Goal: Obtain resource: Download file/media

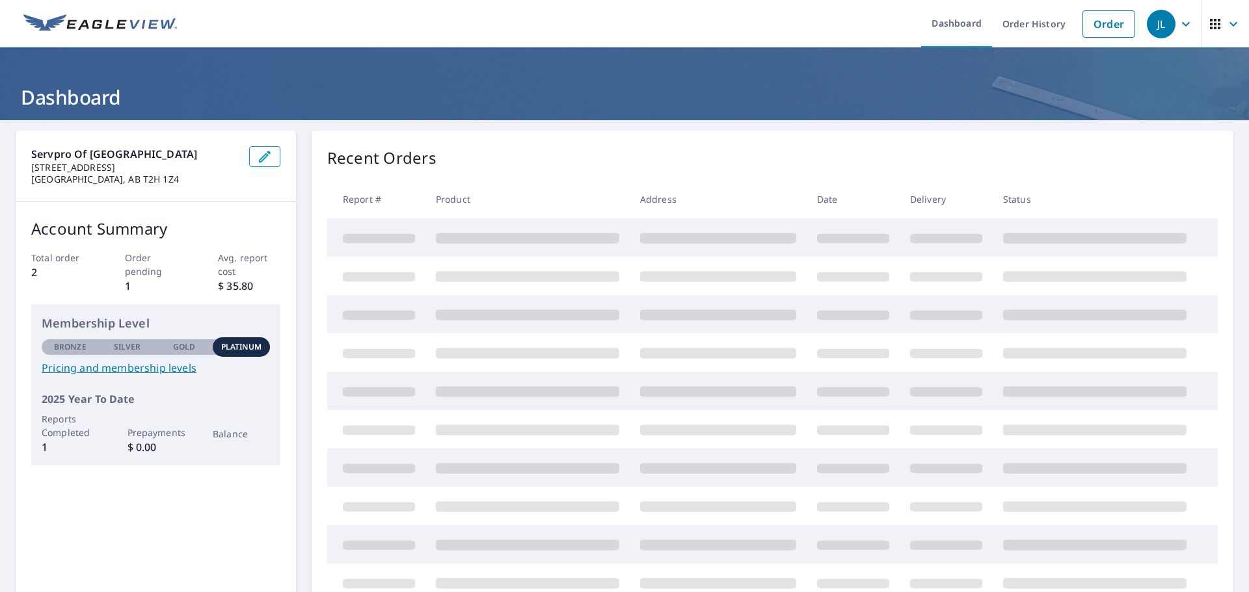
click at [501, 207] on th "Product" at bounding box center [527, 199] width 204 height 38
click at [516, 206] on th "Product" at bounding box center [527, 199] width 204 height 38
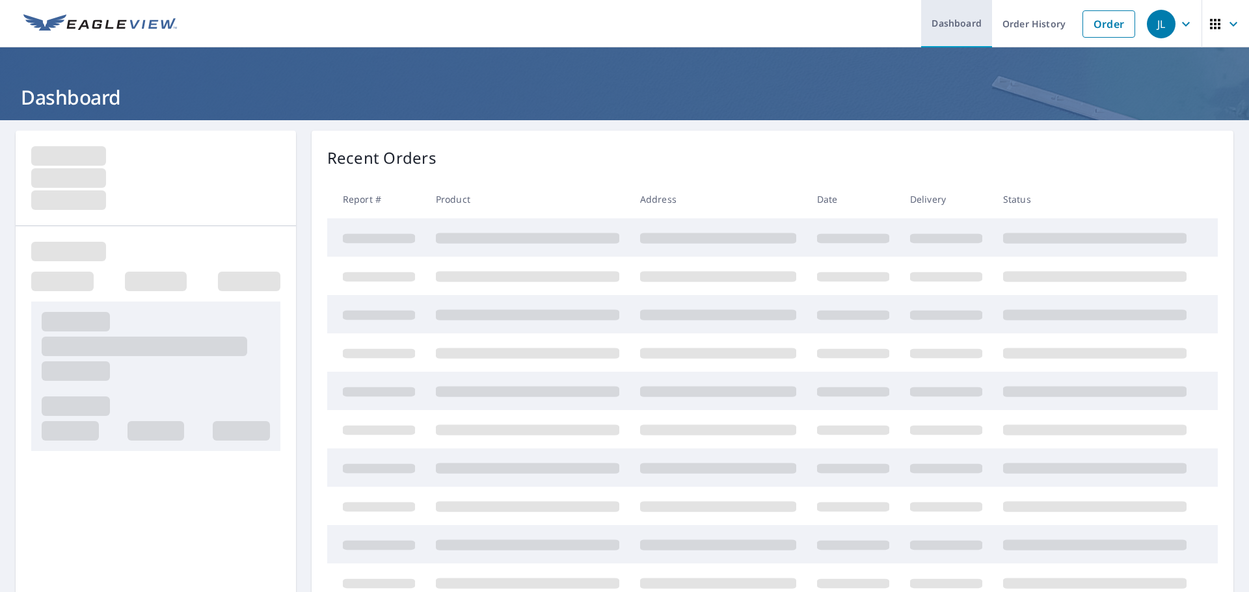
click at [971, 25] on link "Dashboard" at bounding box center [956, 23] width 71 height 47
click at [1028, 35] on link "Order History" at bounding box center [1034, 23] width 84 height 47
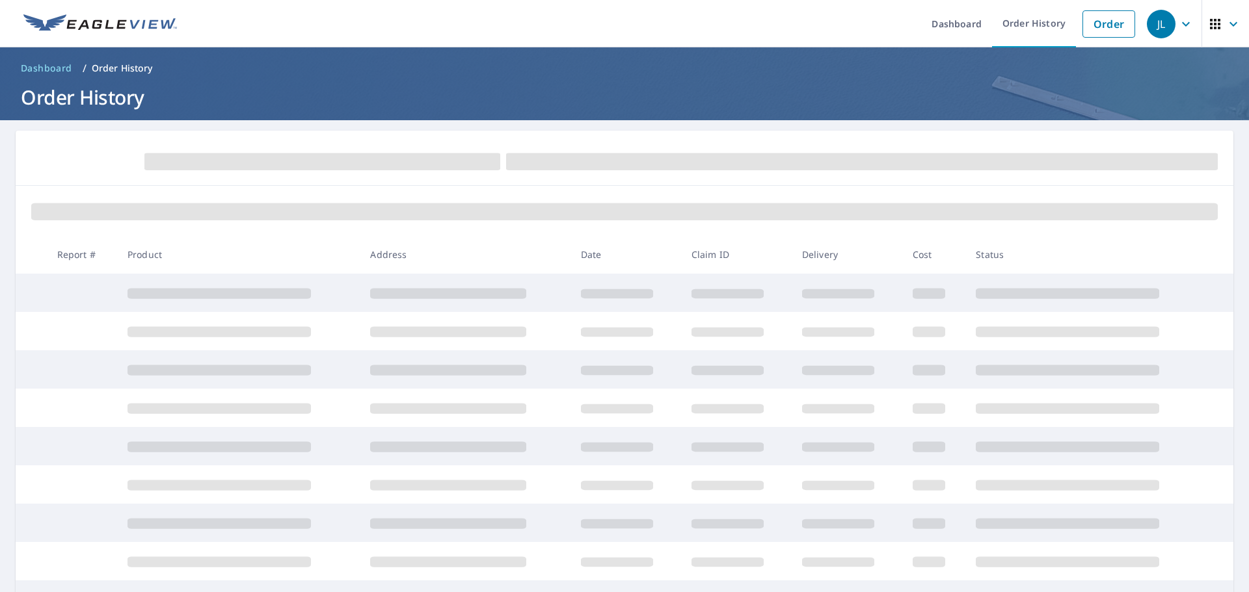
click at [180, 118] on header "Dashboard / Order History Order History" at bounding box center [624, 83] width 1249 height 73
click at [56, 64] on span "Dashboard" at bounding box center [46, 68] width 51 height 13
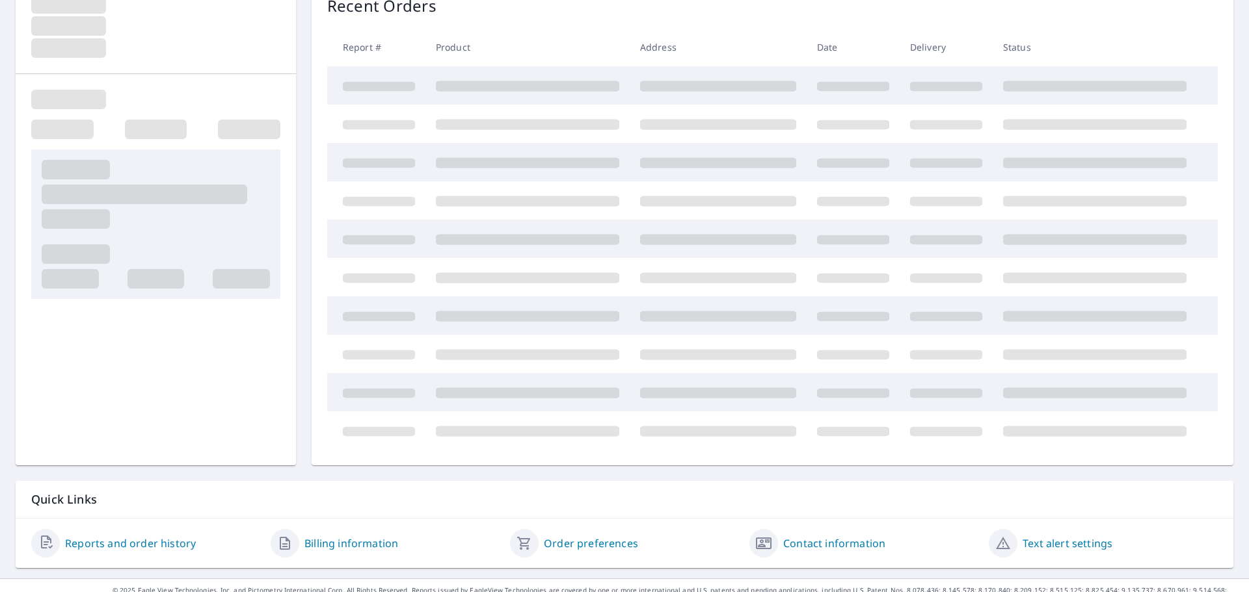
scroll to position [172, 0]
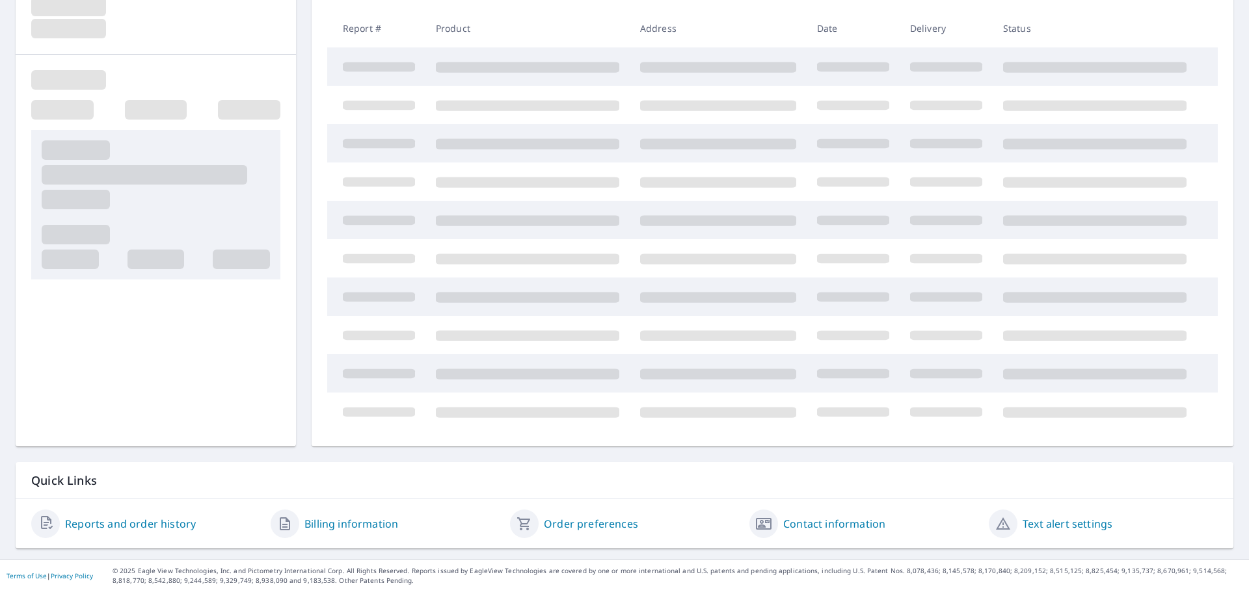
click at [139, 529] on link "Reports and order history" at bounding box center [130, 524] width 131 height 16
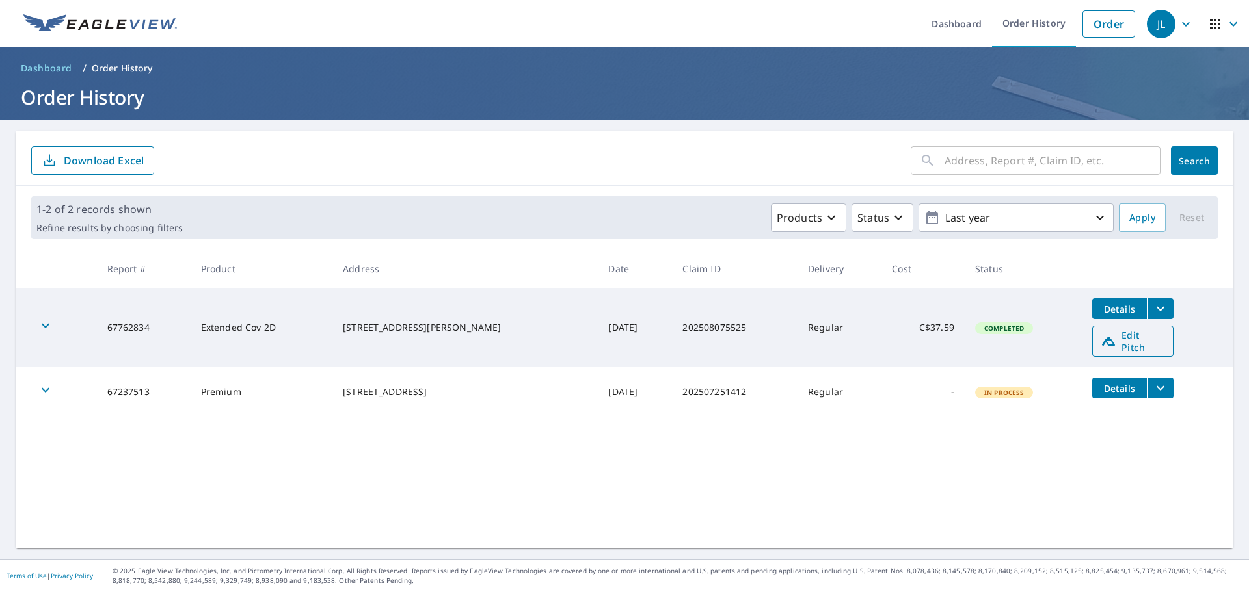
click at [1102, 338] on icon at bounding box center [1108, 342] width 13 height 8
click at [1152, 306] on icon "filesDropdownBtn-67762834" at bounding box center [1160, 309] width 16 height 16
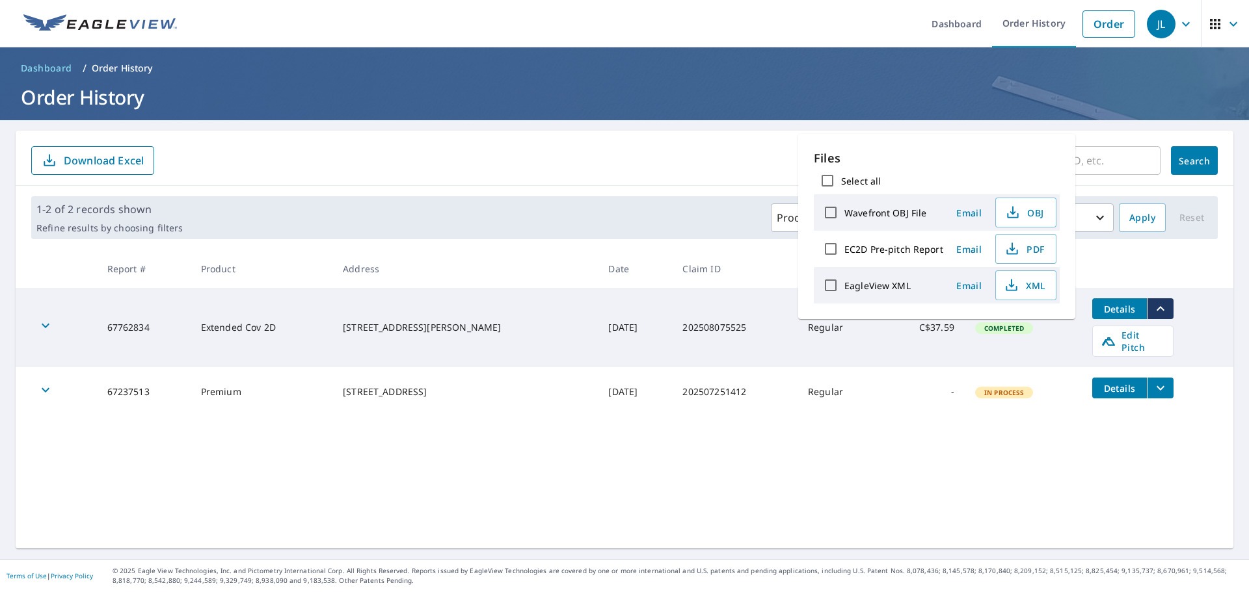
click at [1108, 310] on span "Details" at bounding box center [1119, 309] width 39 height 12
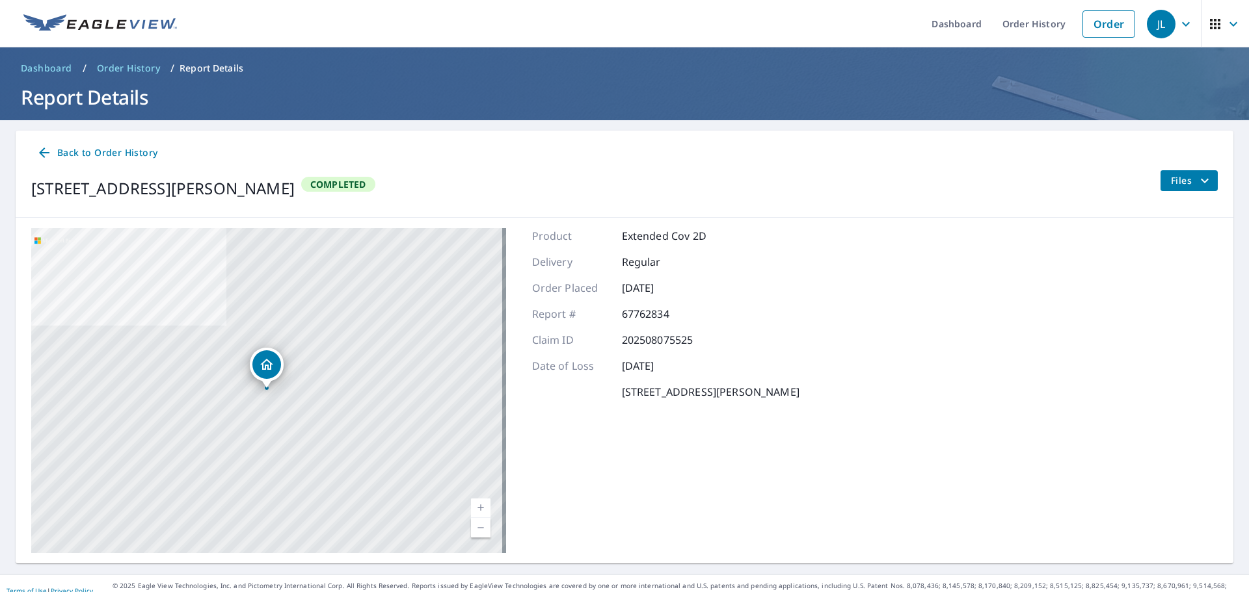
click at [67, 159] on span "Back to Order History" at bounding box center [96, 153] width 121 height 16
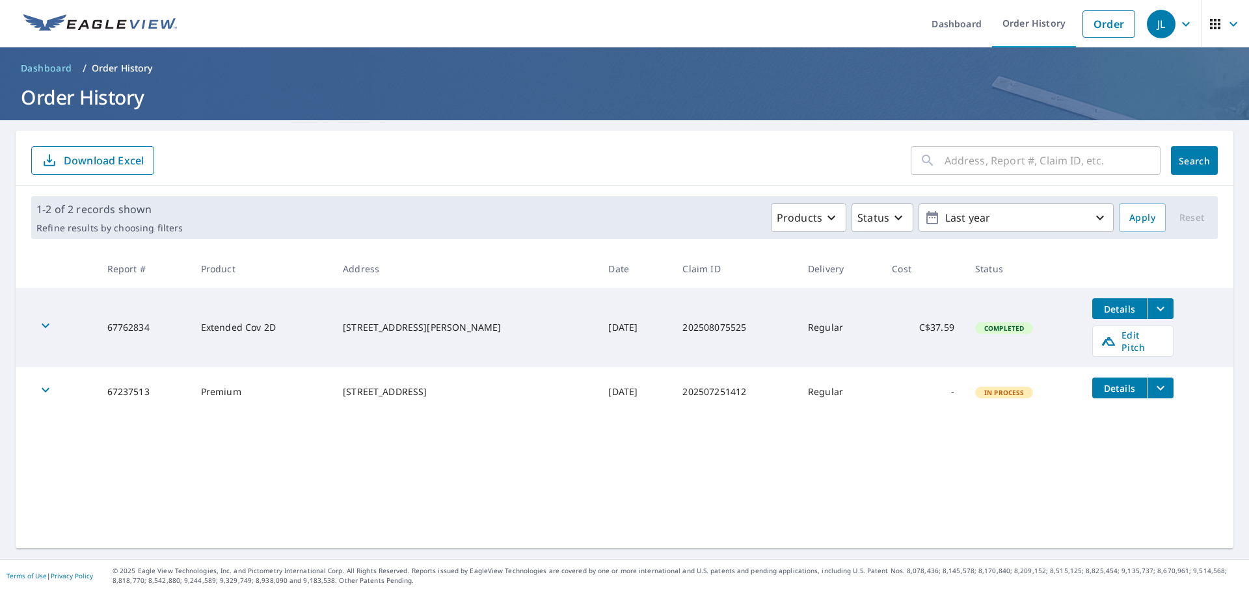
click at [888, 371] on td "-" at bounding box center [922, 391] width 83 height 49
click at [1152, 380] on icon "filesDropdownBtn-67237513" at bounding box center [1160, 388] width 16 height 16
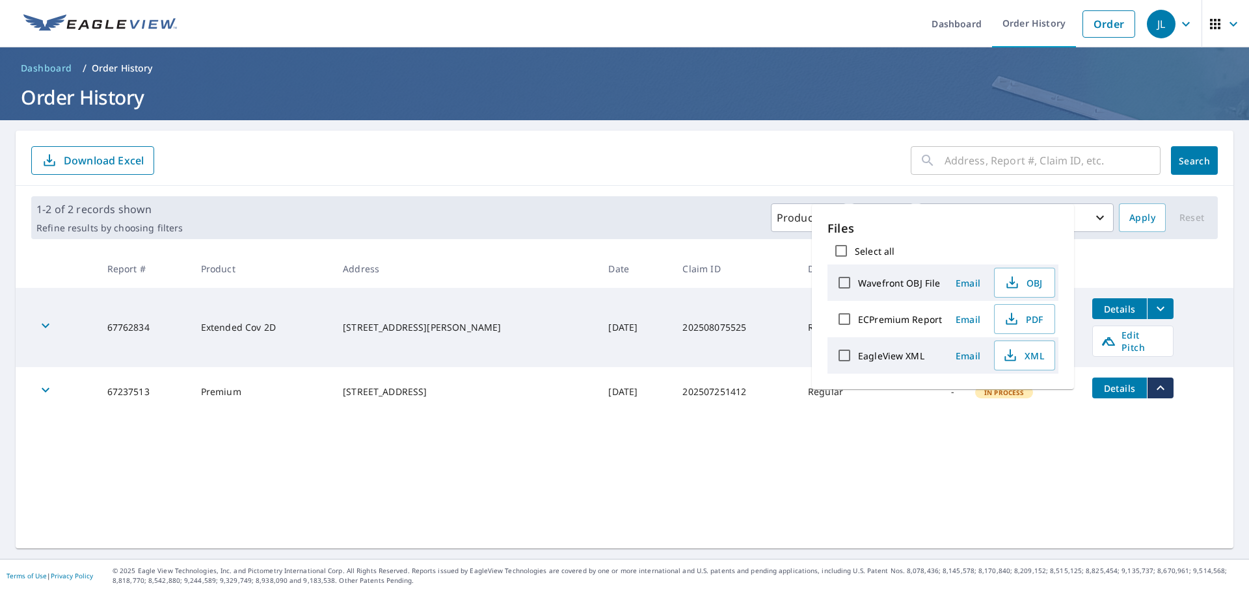
drag, startPoint x: 752, startPoint y: 464, endPoint x: 439, endPoint y: 457, distance: 312.9
click at [747, 465] on div "​ Search Download Excel 1-2 of 2 records shown Refine results by choosing filte…" at bounding box center [624, 340] width 1217 height 418
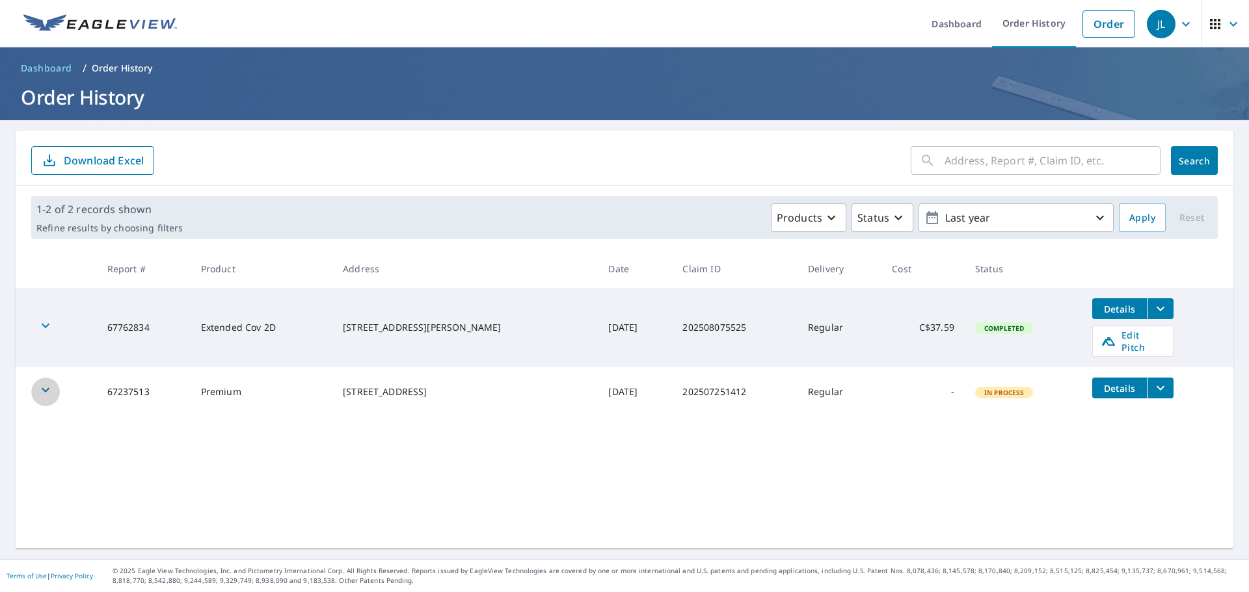
click at [49, 390] on div "button" at bounding box center [45, 392] width 29 height 29
click at [49, 390] on icon "button" at bounding box center [48, 394] width 16 height 16
click at [489, 392] on div "410 HENDON DR NW CALGARY, AB T2K 1Z7" at bounding box center [465, 392] width 245 height 13
drag, startPoint x: 352, startPoint y: 373, endPoint x: 393, endPoint y: 367, distance: 40.7
click at [359, 372] on td "410 HENDON DR NW CALGARY, AB T2K 1Z7" at bounding box center [464, 391] width 265 height 49
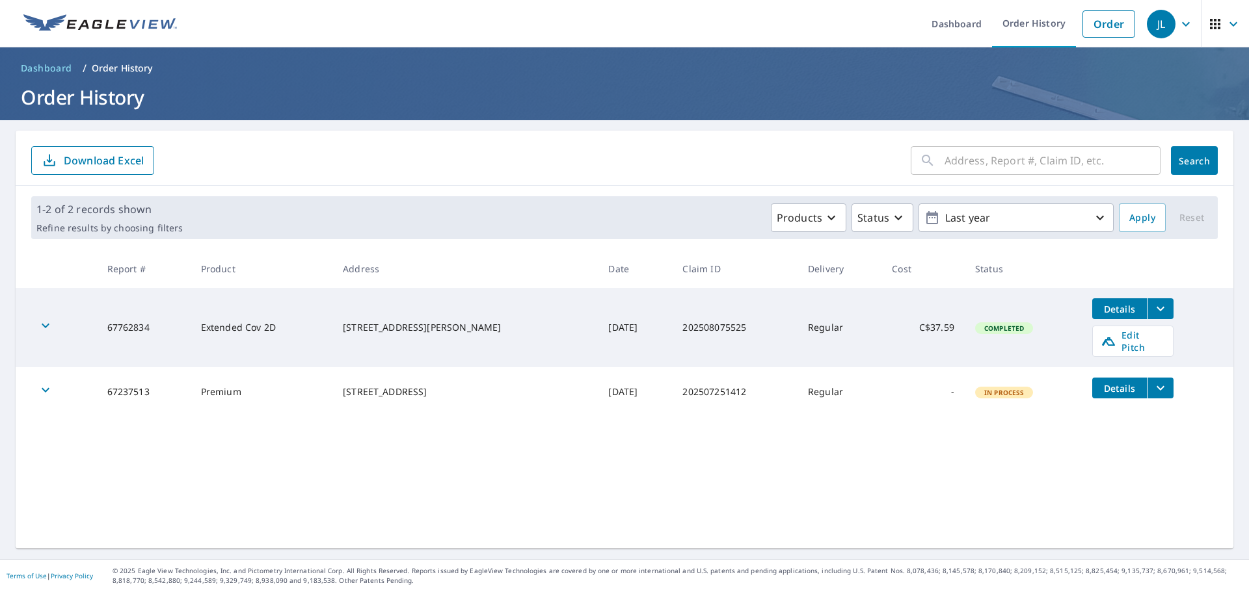
drag, startPoint x: 440, startPoint y: 367, endPoint x: 451, endPoint y: 373, distance: 12.2
click at [441, 367] on td "410 HENDON DR NW CALGARY, AB T2K 1Z7" at bounding box center [464, 391] width 265 height 49
click at [518, 432] on div "​ Search Download Excel 1-2 of 2 records shown Refine results by choosing filte…" at bounding box center [624, 340] width 1217 height 418
click at [598, 337] on td "Oct 07, 2025" at bounding box center [635, 327] width 74 height 79
click at [981, 316] on td "Completed" at bounding box center [1022, 327] width 117 height 79
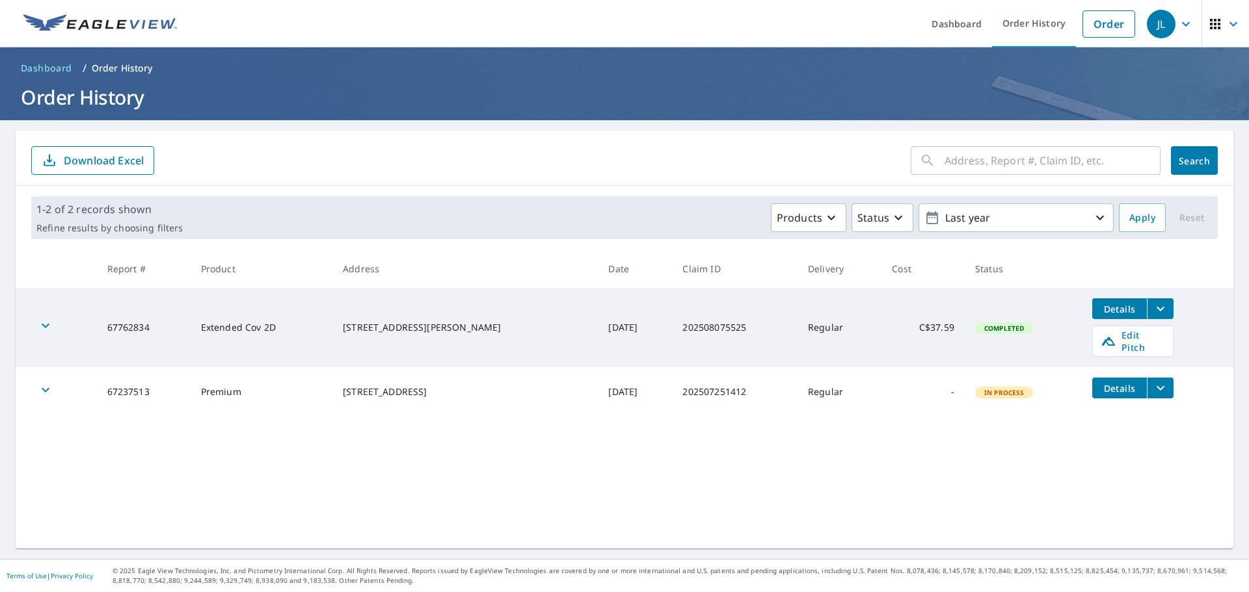
click at [1178, 27] on icon "button" at bounding box center [1186, 24] width 16 height 16
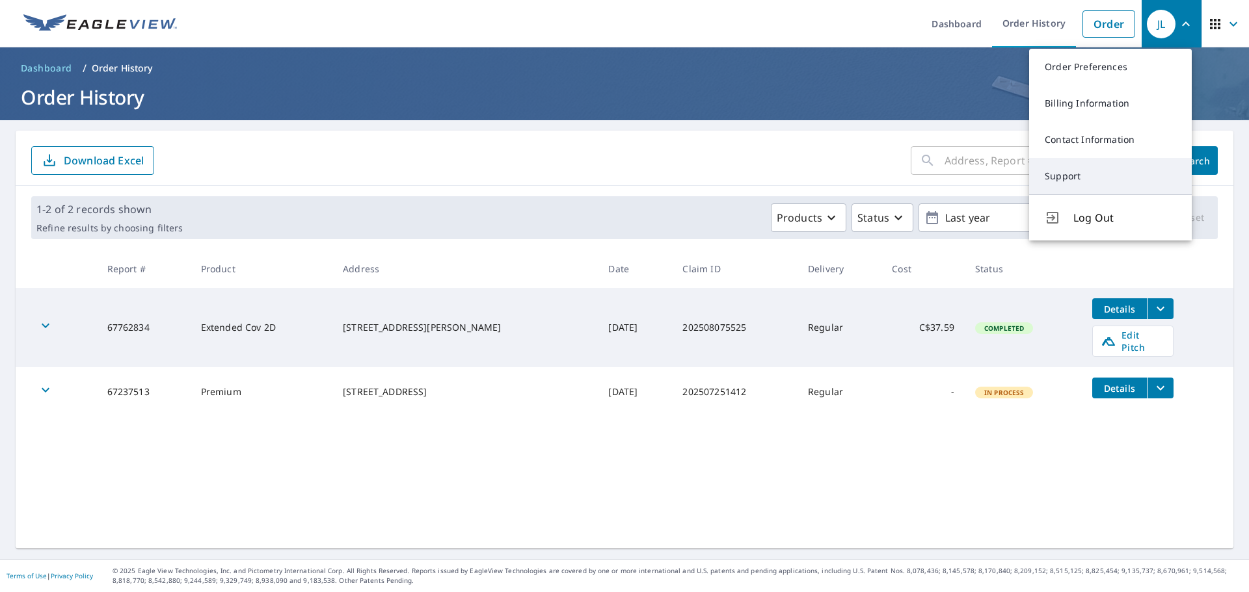
click at [1071, 176] on link "Support" at bounding box center [1110, 176] width 163 height 36
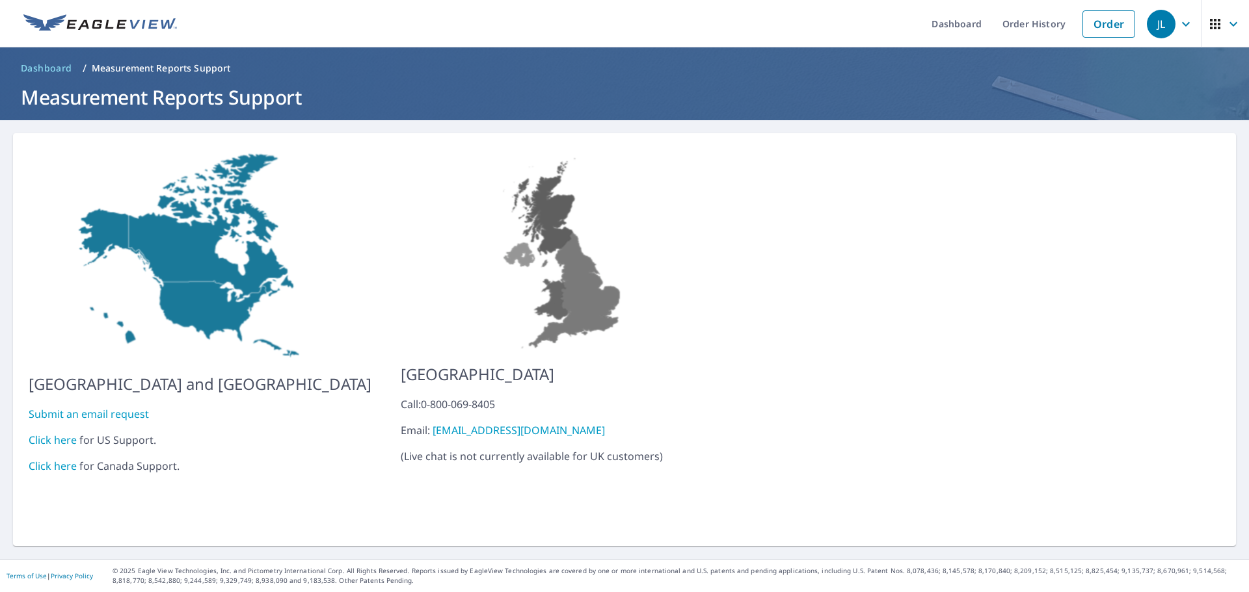
click at [65, 459] on link "Click here" at bounding box center [53, 466] width 48 height 14
click at [1178, 23] on icon "button" at bounding box center [1186, 24] width 16 height 16
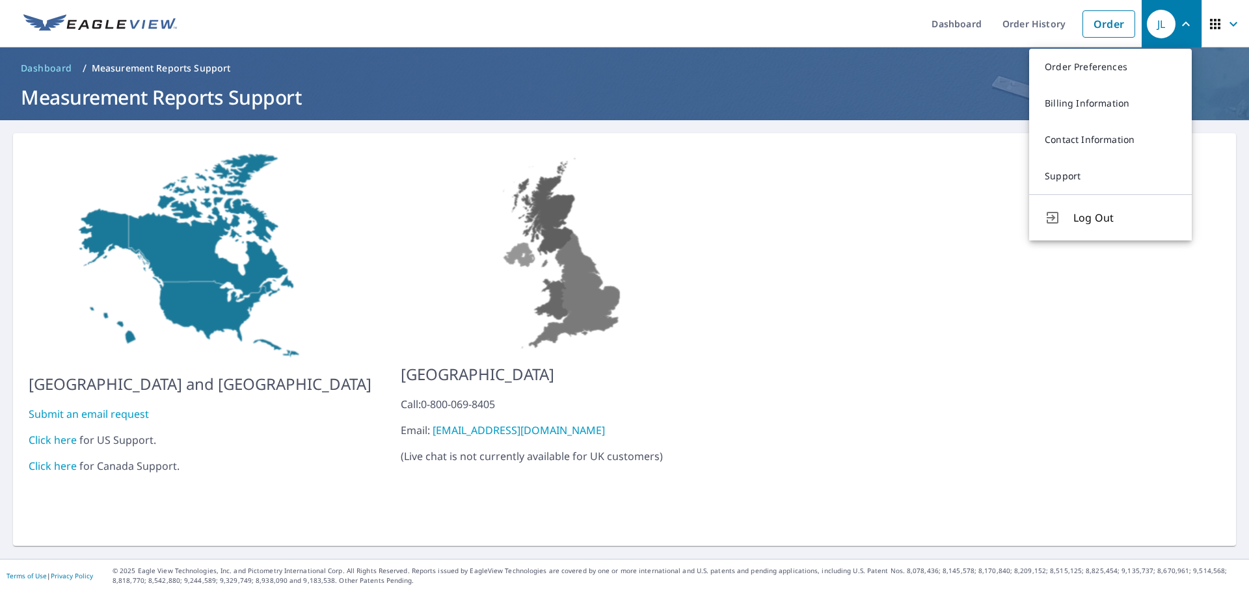
click at [853, 326] on div "United States and Canada Submit an email request Click here for US Support. Cli…" at bounding box center [624, 339] width 1223 height 413
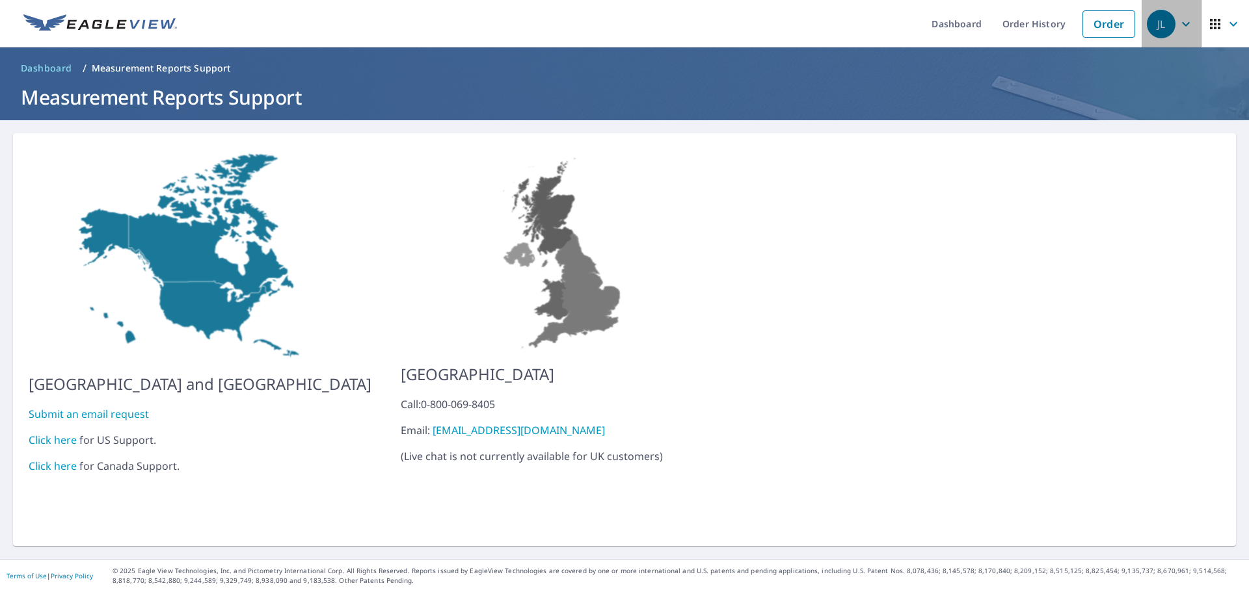
click at [1166, 29] on span "JL" at bounding box center [1171, 23] width 49 height 31
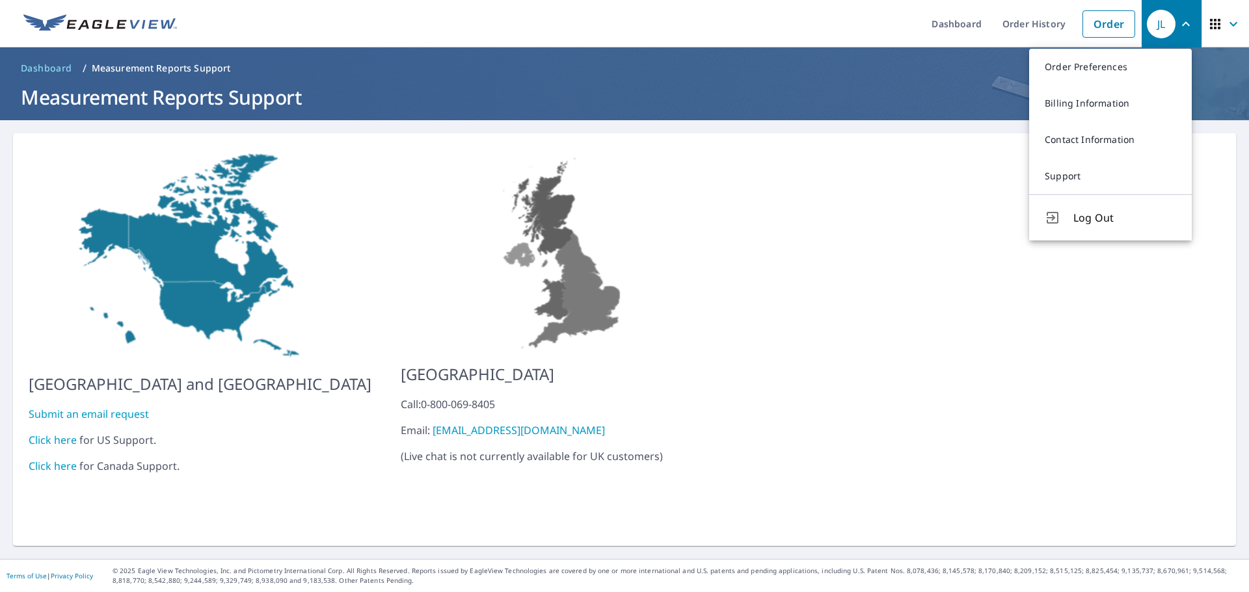
drag, startPoint x: 870, startPoint y: 284, endPoint x: 937, endPoint y: 128, distance: 169.6
click at [871, 284] on div "United States and Canada Submit an email request Click here for US Support. Cli…" at bounding box center [624, 339] width 1223 height 413
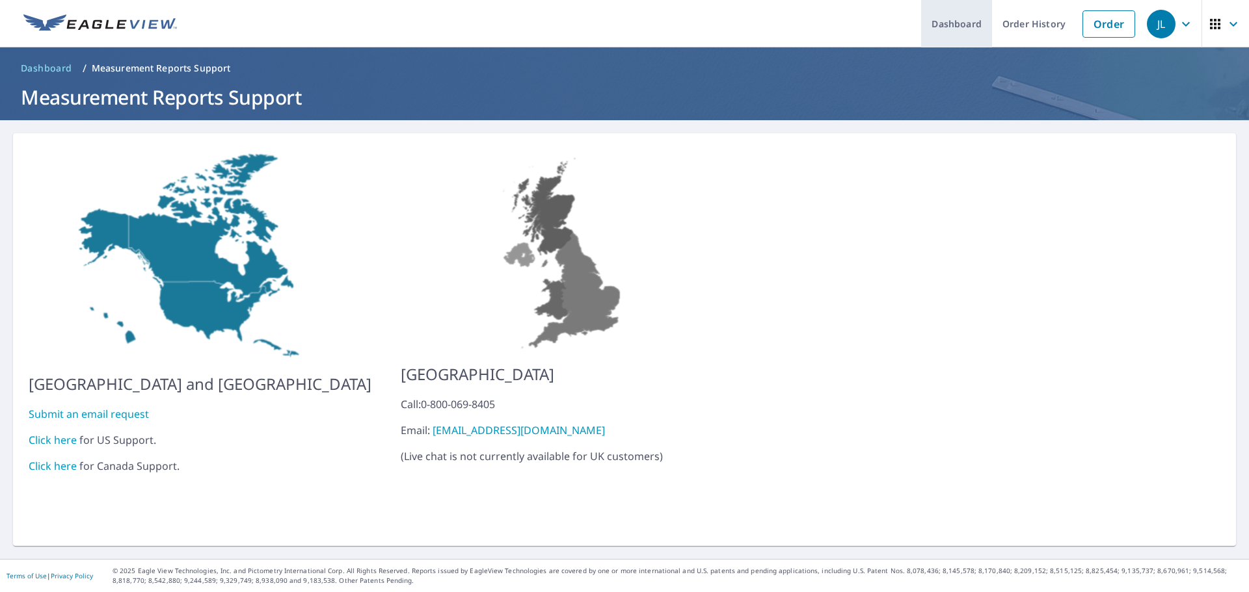
click at [963, 18] on link "Dashboard" at bounding box center [956, 23] width 71 height 47
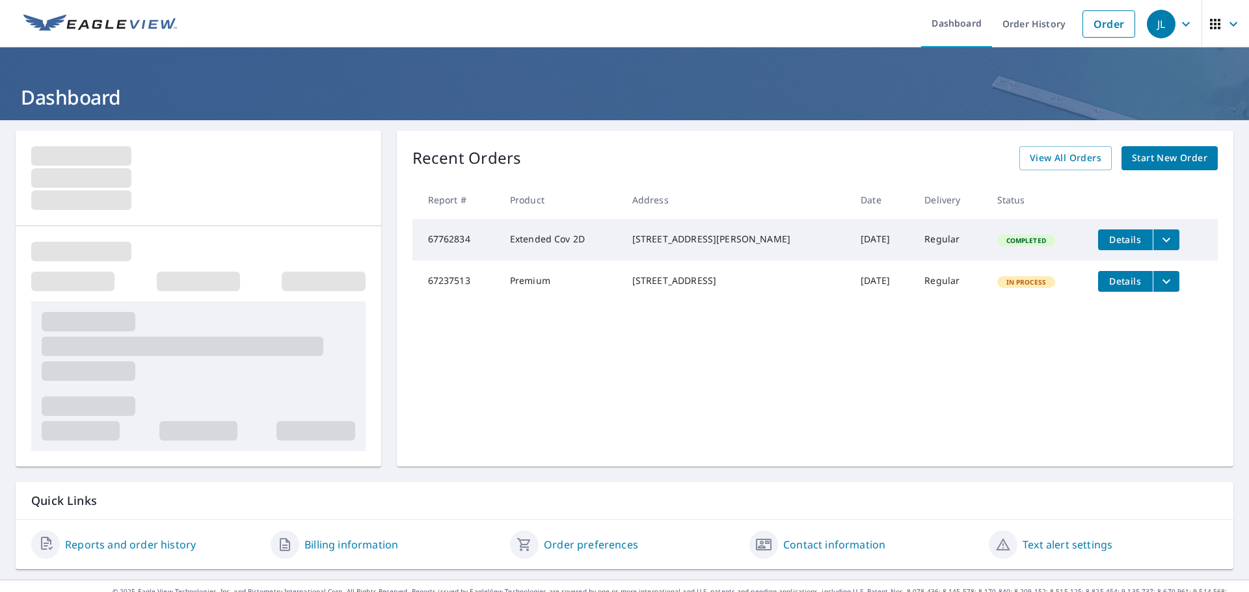
drag, startPoint x: 1000, startPoint y: 332, endPoint x: 1100, endPoint y: 265, distance: 120.7
click at [1005, 332] on div "Recent Orders View All Orders Start New Order Report # Product Address Date Del…" at bounding box center [815, 299] width 836 height 336
click at [1106, 240] on span "Details" at bounding box center [1125, 239] width 39 height 12
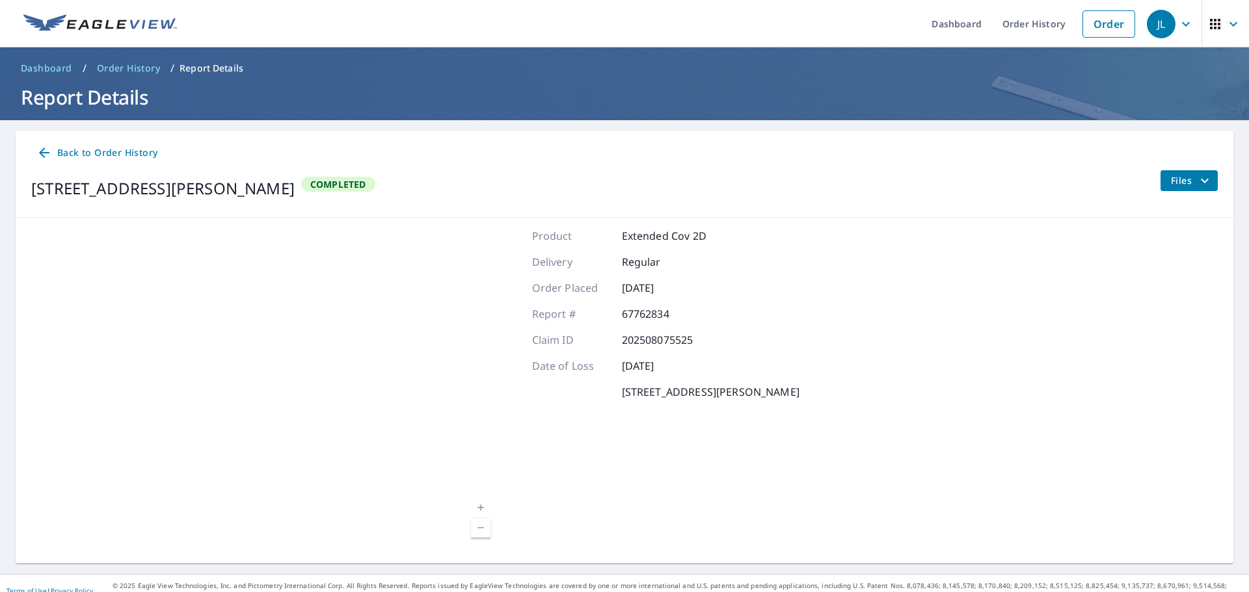
click at [1208, 178] on div "Back to Order History 3833 PARKHILL ST SW CALGARY, AB T2S 2Z5 Completed Files" at bounding box center [624, 174] width 1217 height 87
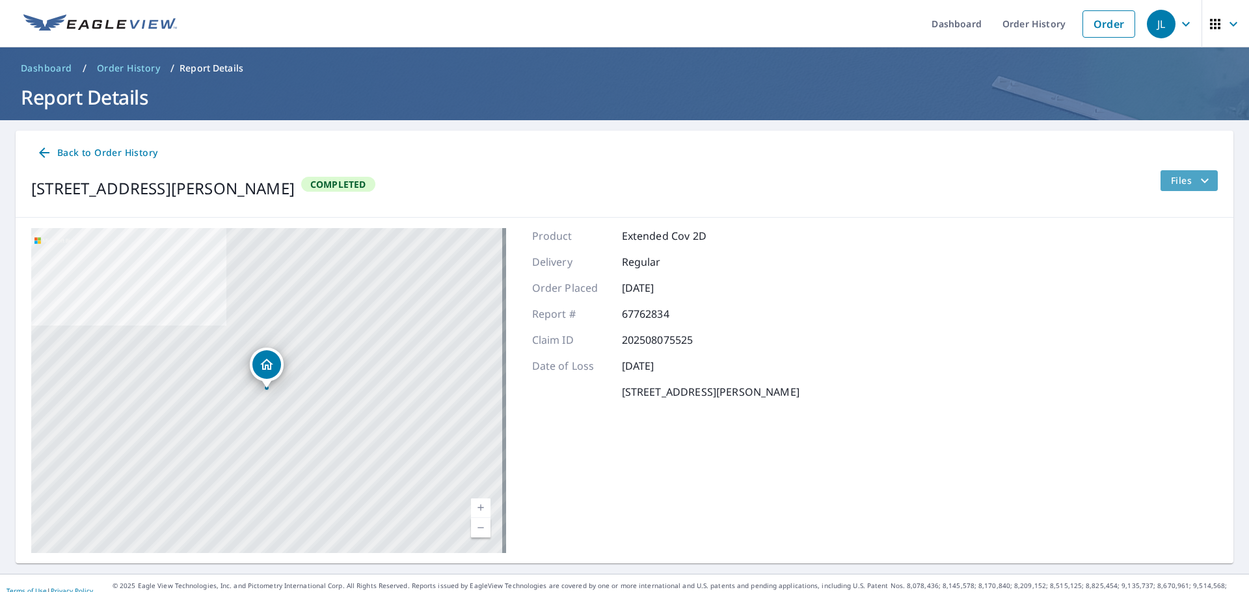
click at [1177, 182] on span "Files" at bounding box center [1192, 181] width 42 height 16
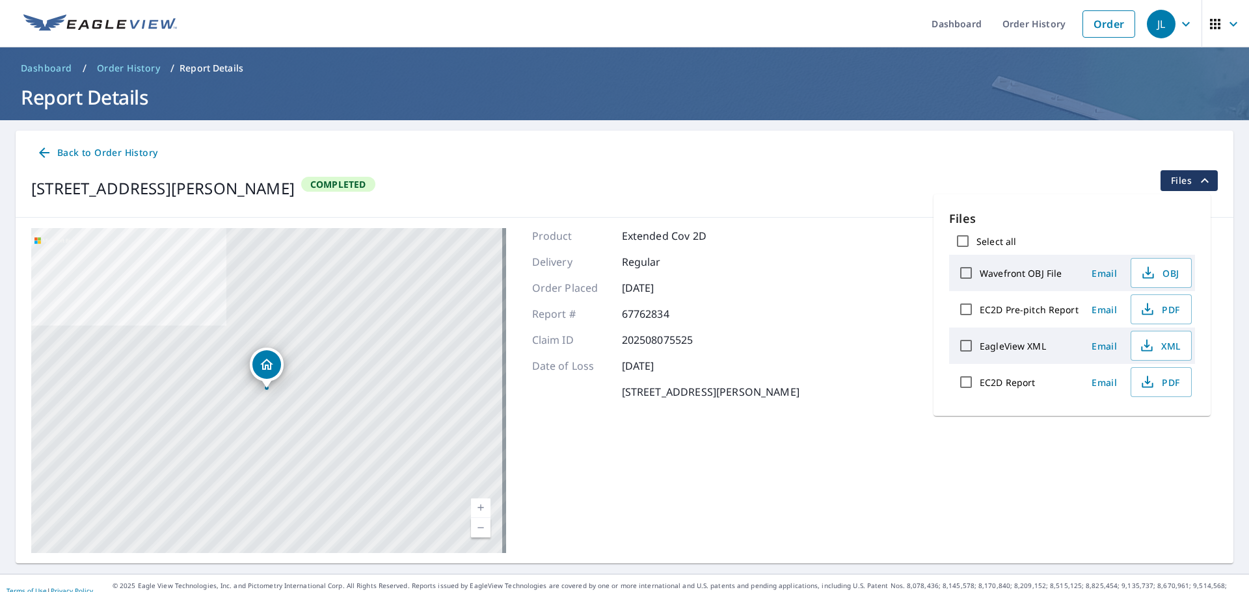
click at [695, 202] on div "3833 PARKHILL ST SW CALGARY, AB T2S 2Z5 Completed Files" at bounding box center [624, 188] width 1186 height 36
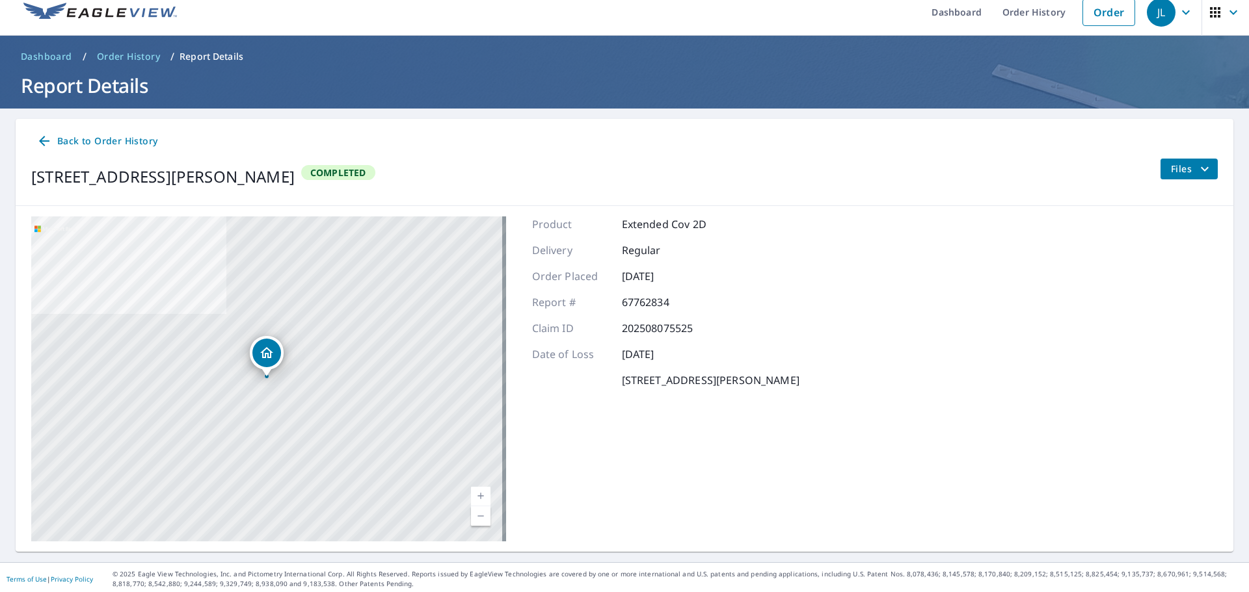
scroll to position [15, 0]
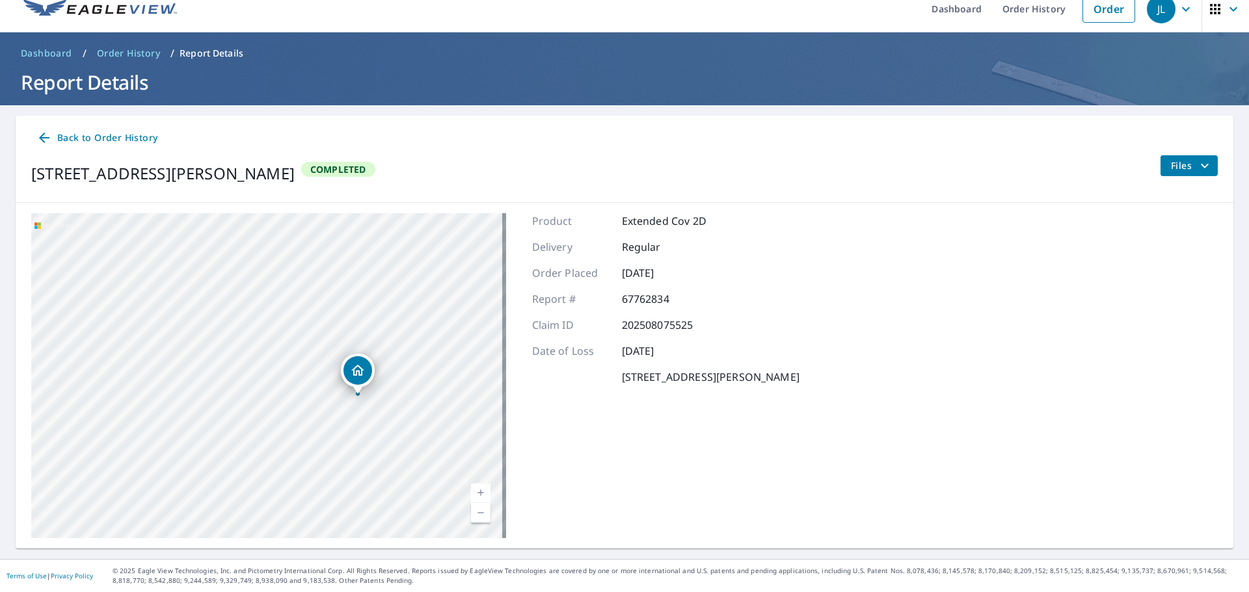
click at [34, 135] on link "Back to Order History" at bounding box center [96, 138] width 131 height 24
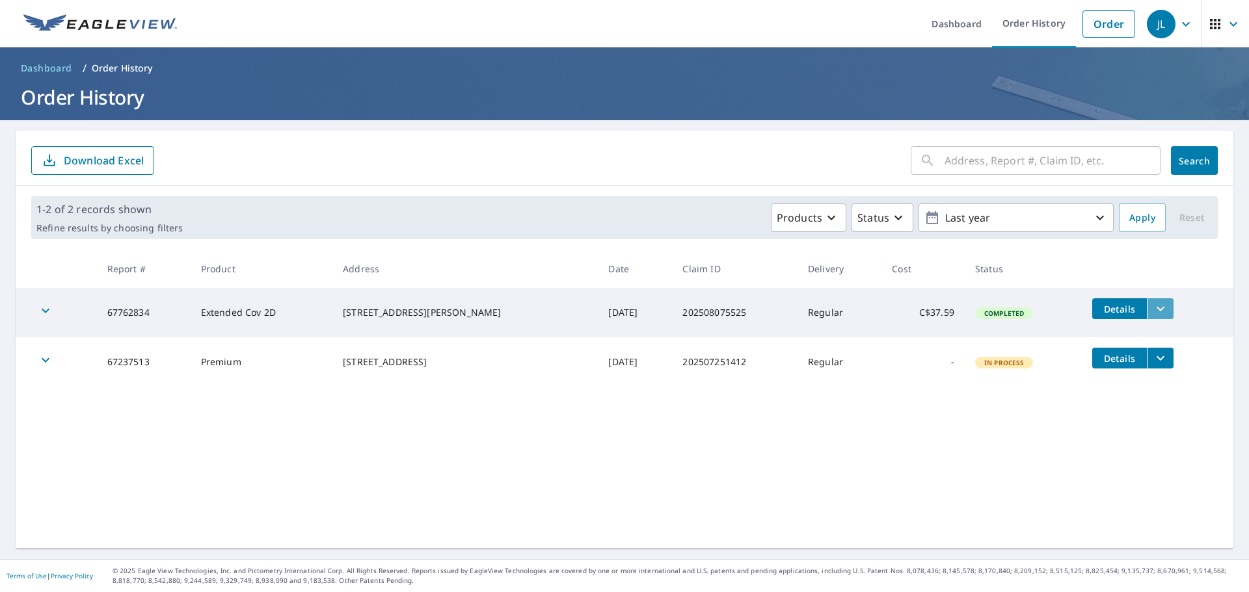
click at [1152, 305] on icon "filesDropdownBtn-67762834" at bounding box center [1160, 309] width 16 height 16
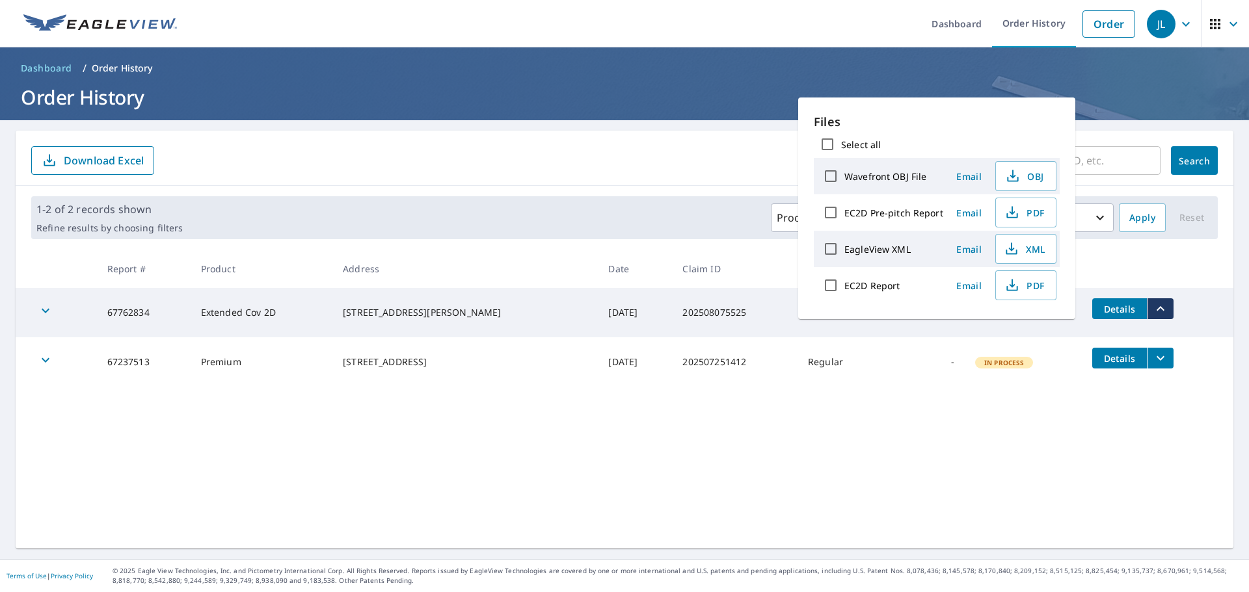
click at [274, 336] on td "Extended Cov 2D" at bounding box center [262, 312] width 142 height 49
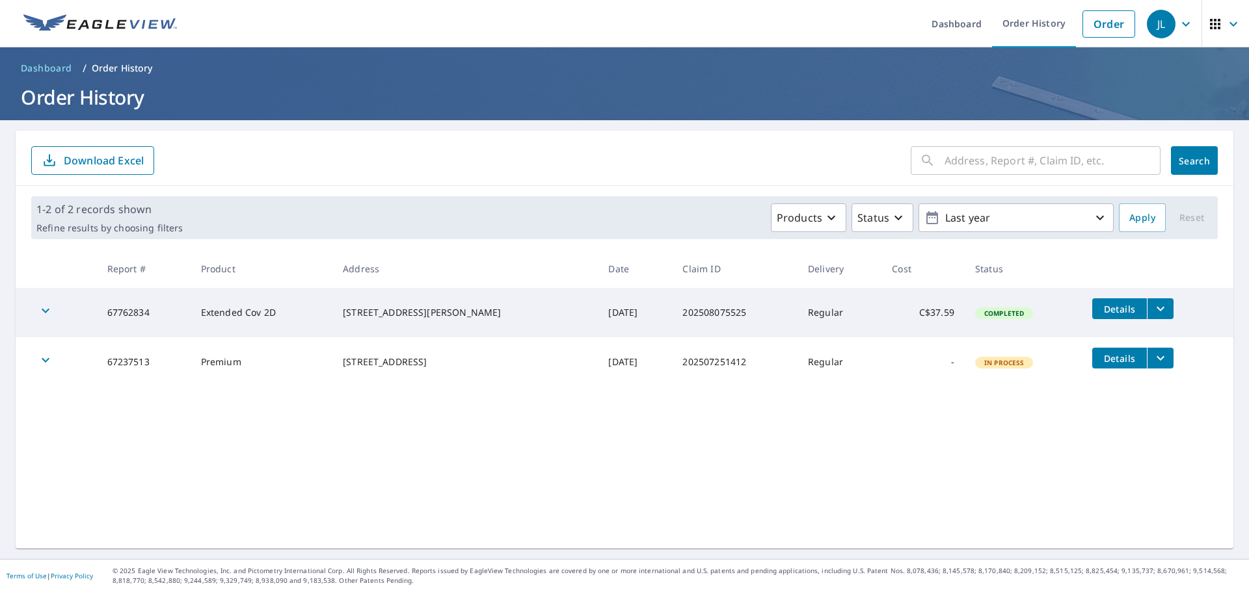
click at [256, 317] on td "Extended Cov 2D" at bounding box center [262, 312] width 142 height 49
click at [42, 302] on div "button" at bounding box center [45, 313] width 29 height 29
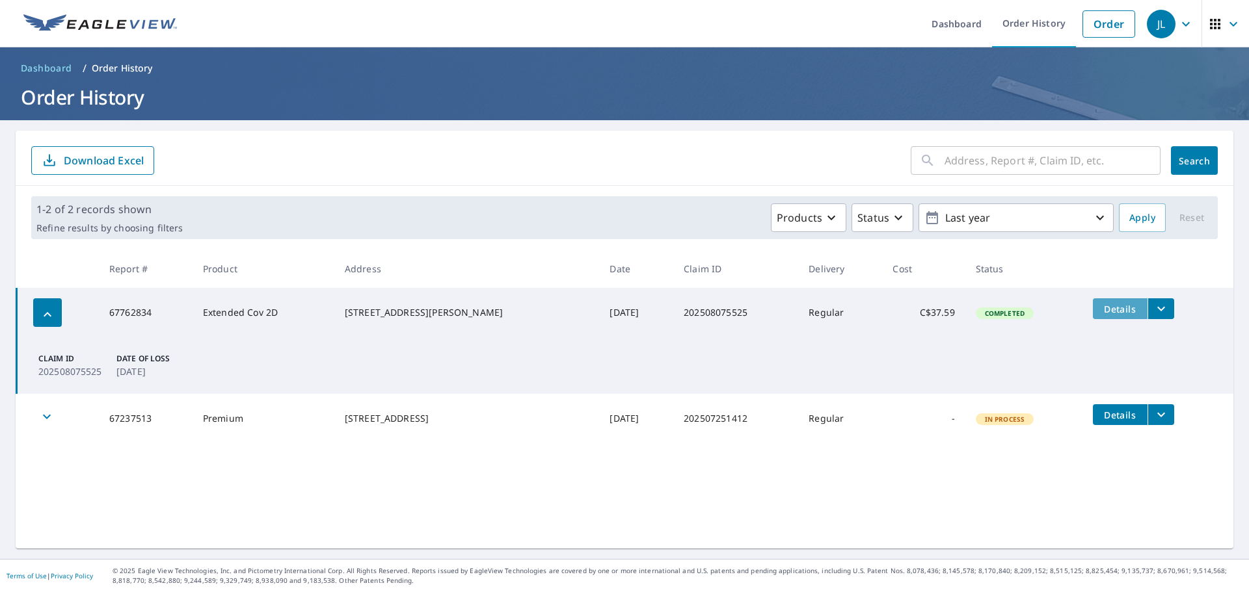
click at [1102, 315] on span "Details" at bounding box center [1119, 309] width 39 height 12
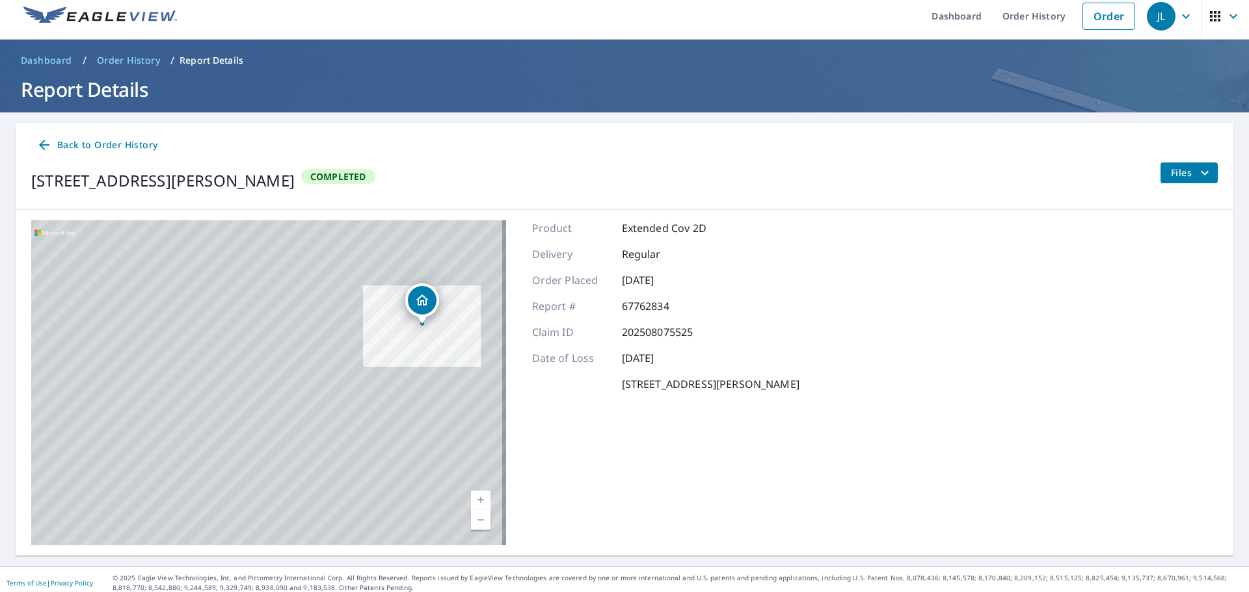
scroll to position [15, 0]
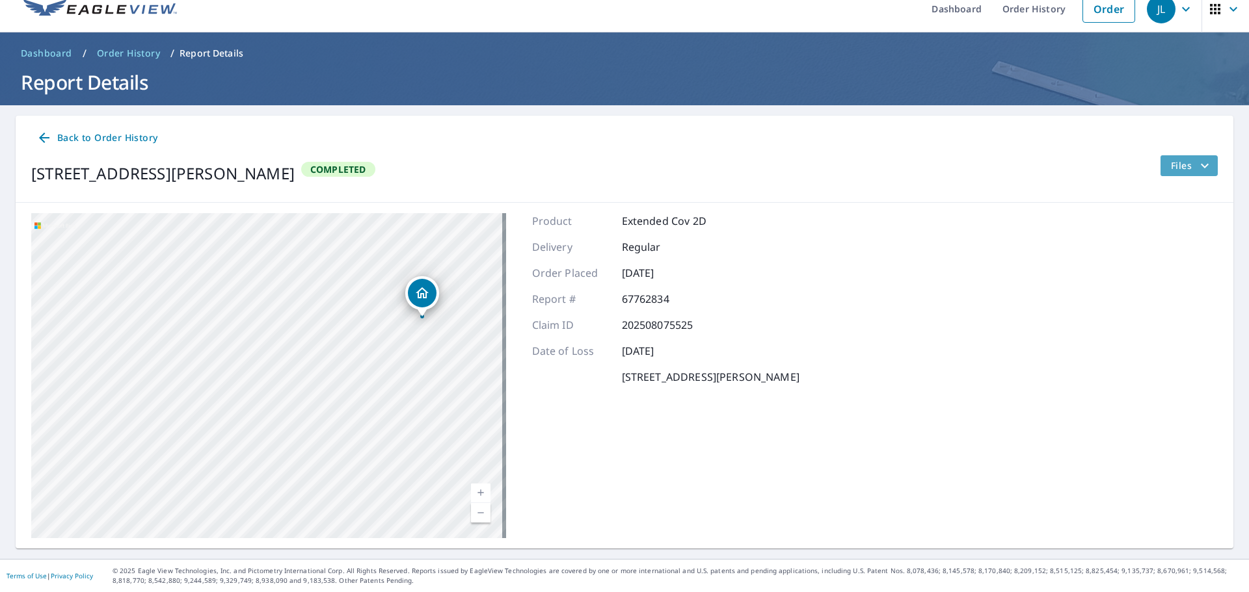
click at [1182, 164] on span "Files" at bounding box center [1192, 166] width 42 height 16
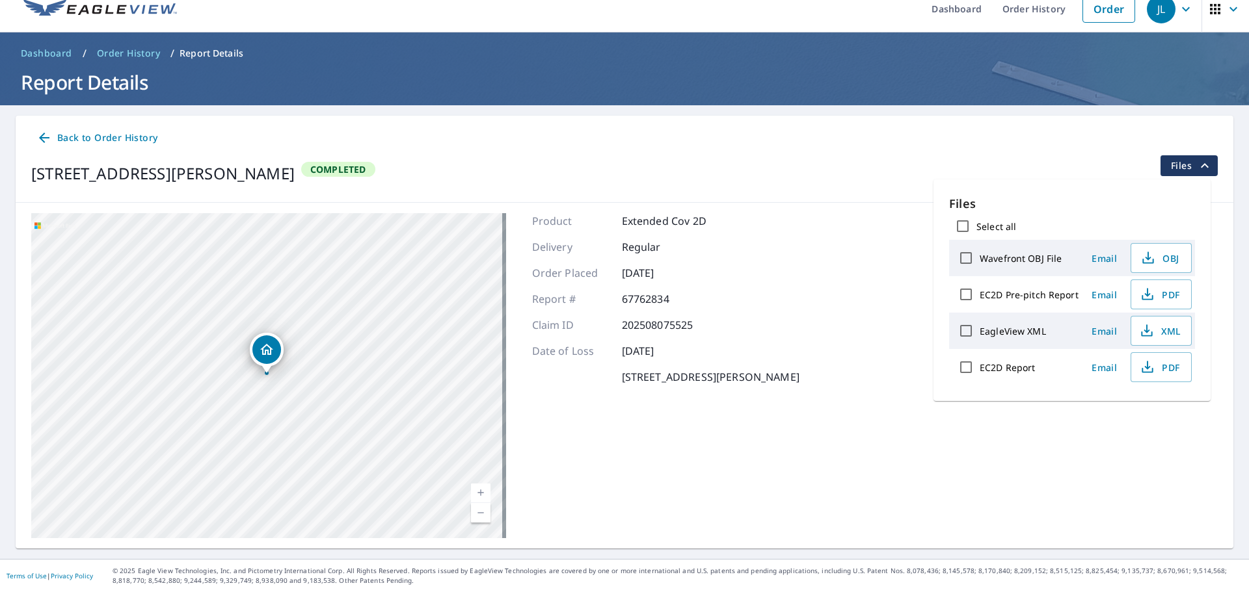
click at [783, 306] on div "Report # 67762834" at bounding box center [665, 299] width 267 height 16
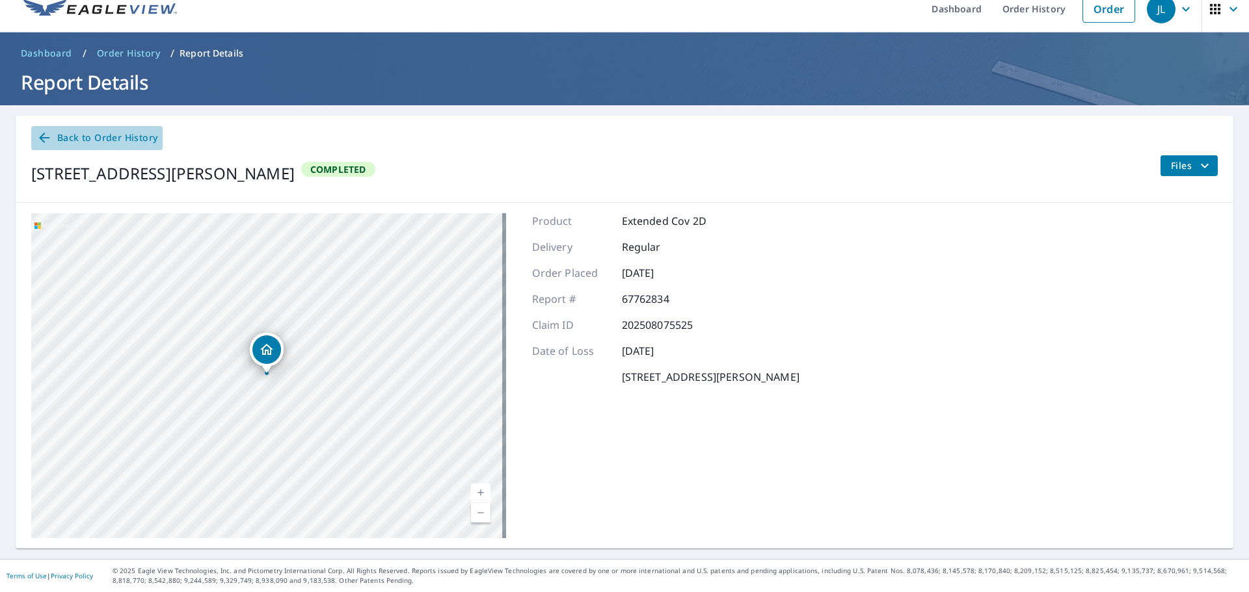
click at [85, 137] on span "Back to Order History" at bounding box center [96, 138] width 121 height 16
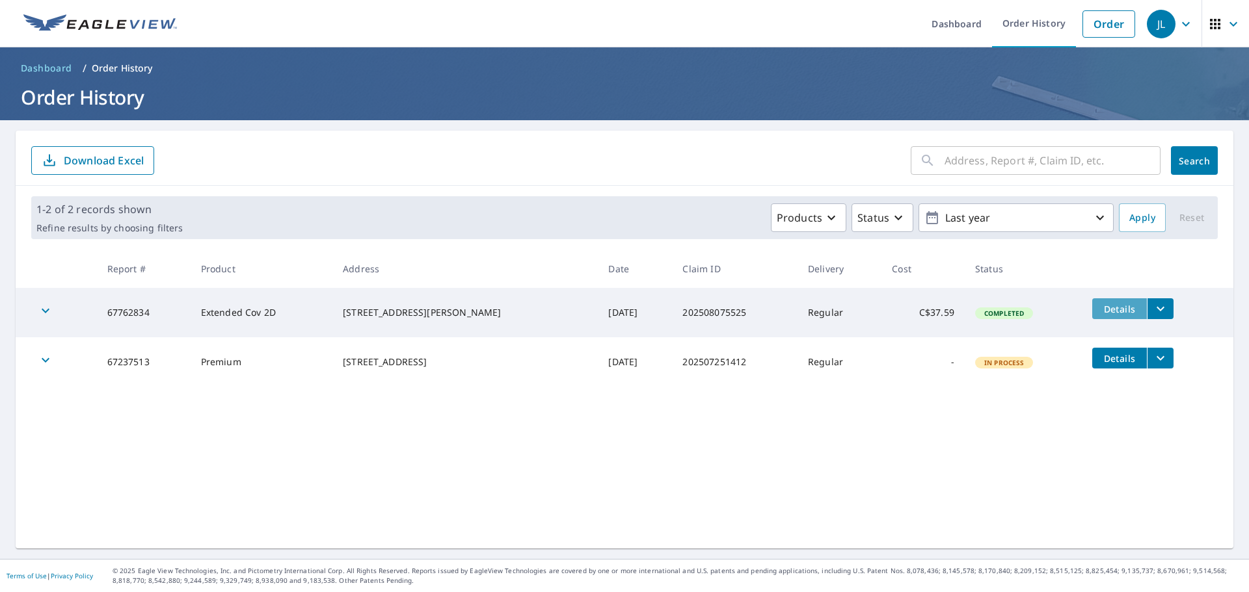
click at [1100, 313] on span "Details" at bounding box center [1119, 309] width 39 height 12
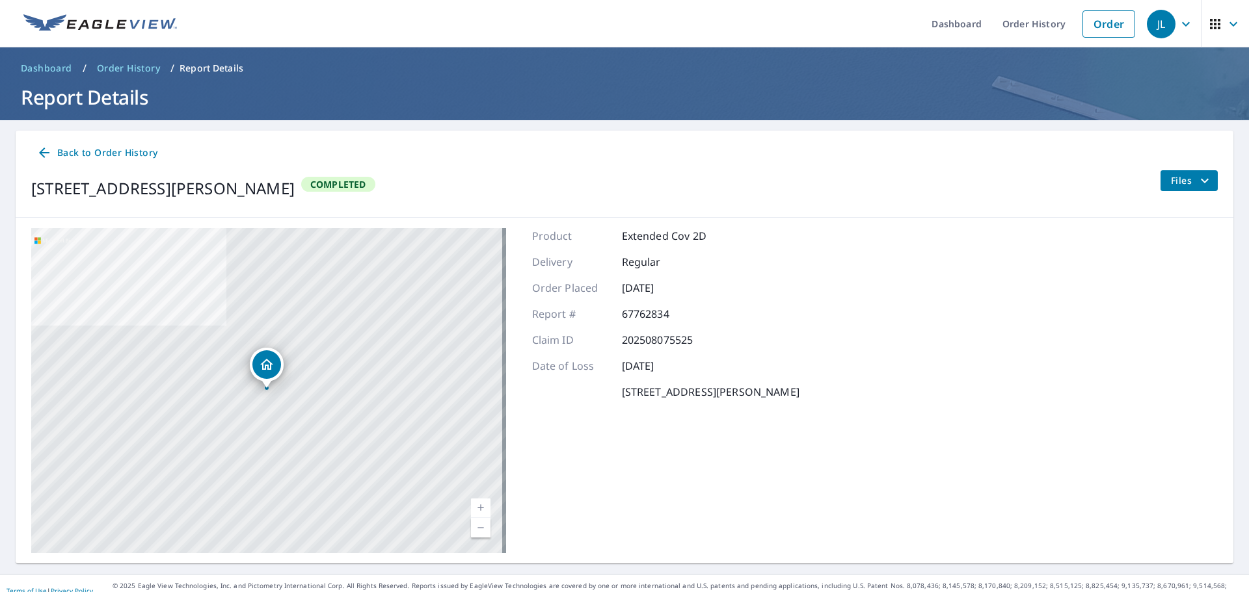
click at [1185, 185] on span "Files" at bounding box center [1192, 181] width 42 height 16
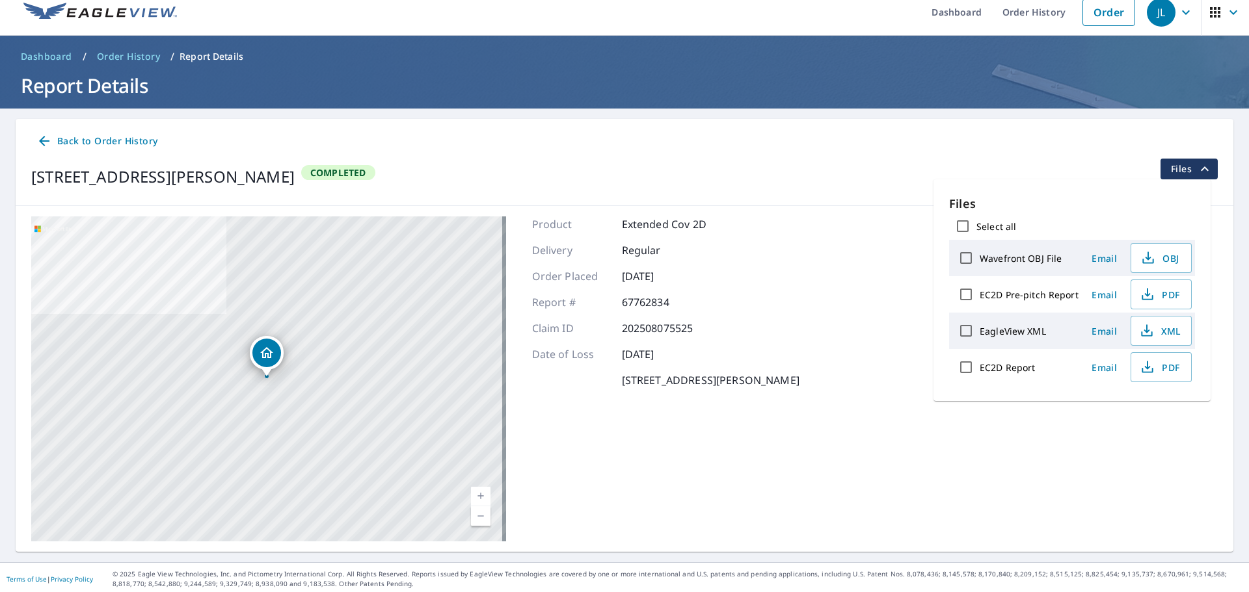
scroll to position [15, 0]
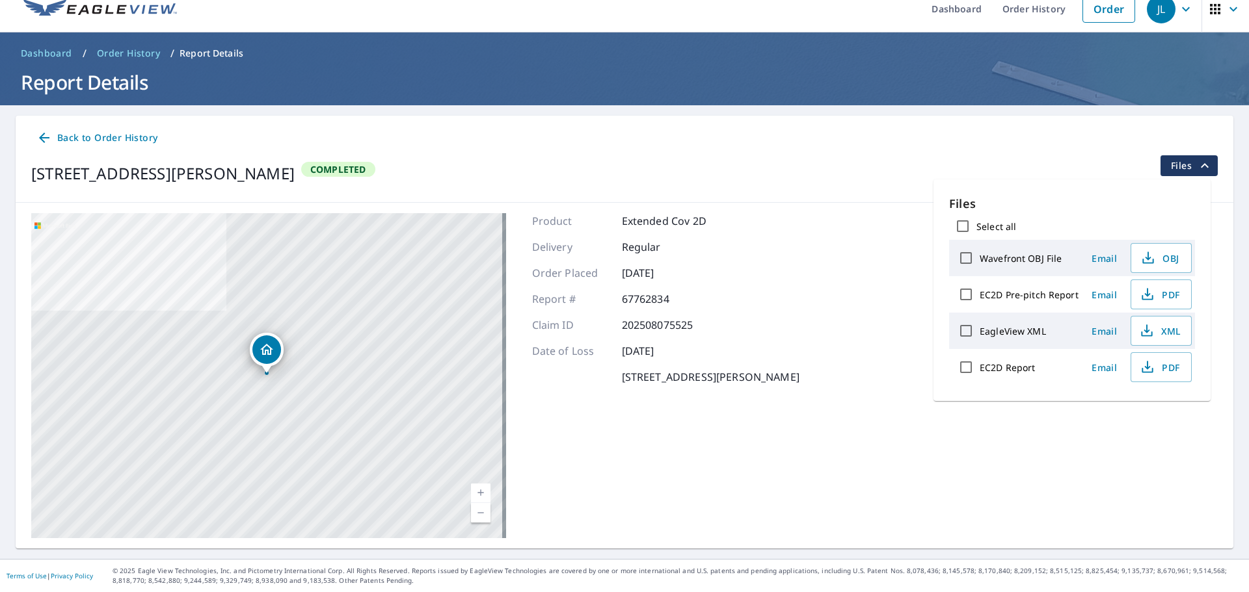
click at [706, 358] on div "Date of Loss Aug 07, 2025" at bounding box center [665, 351] width 267 height 16
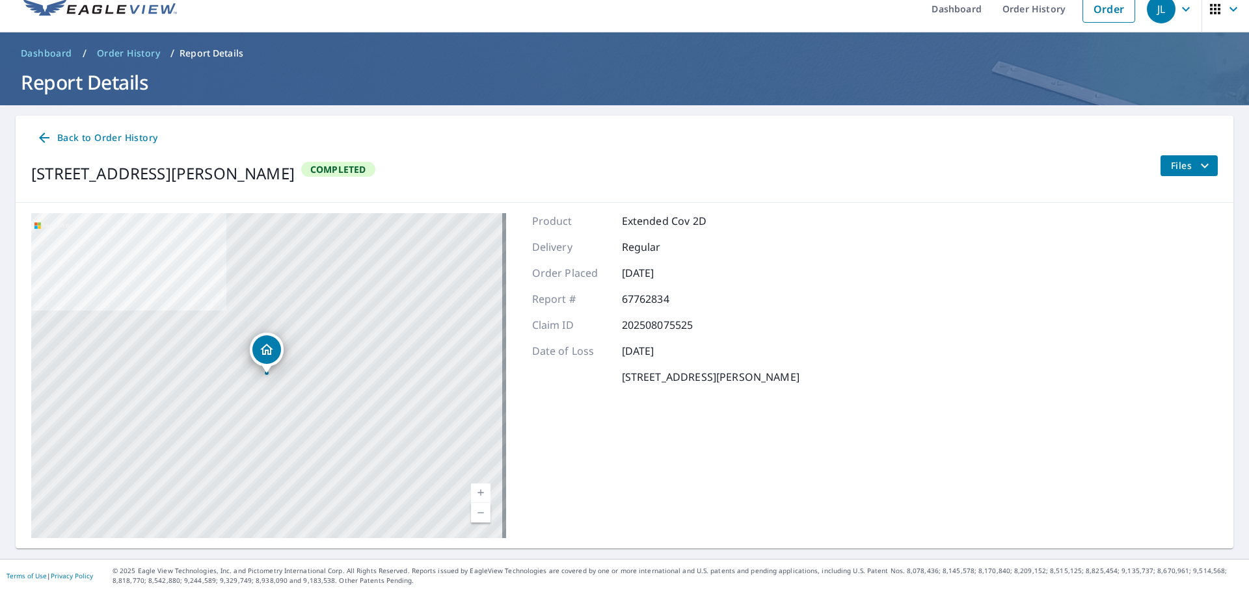
click at [29, 56] on span "Dashboard" at bounding box center [46, 53] width 51 height 13
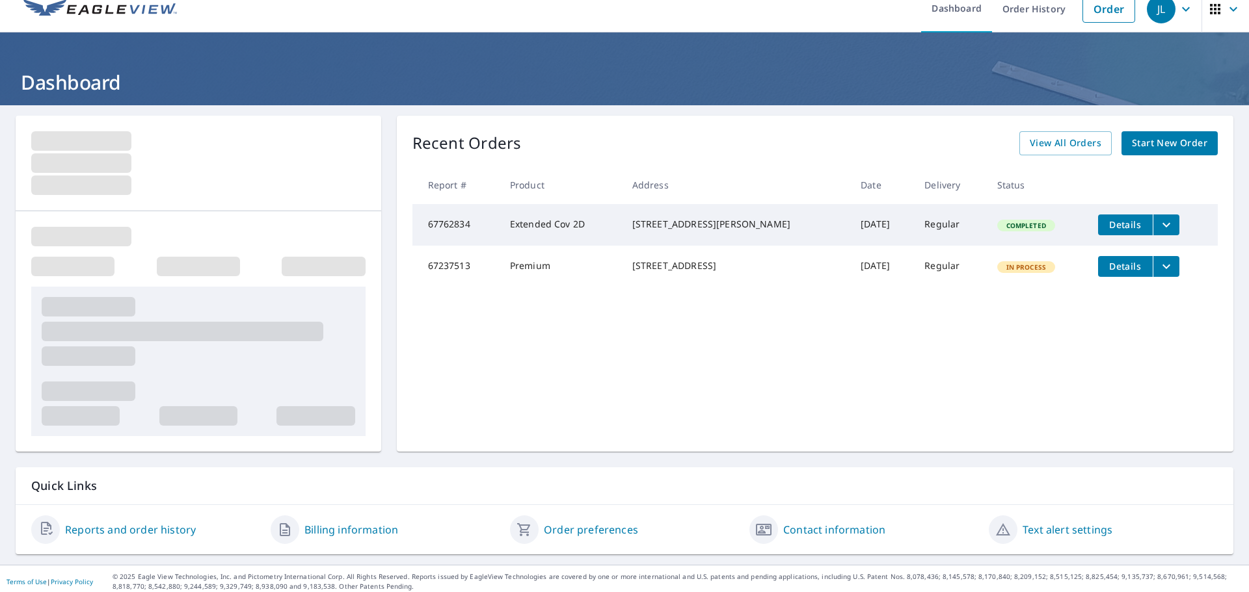
click at [1158, 224] on icon "filesDropdownBtn-67762834" at bounding box center [1166, 225] width 16 height 16
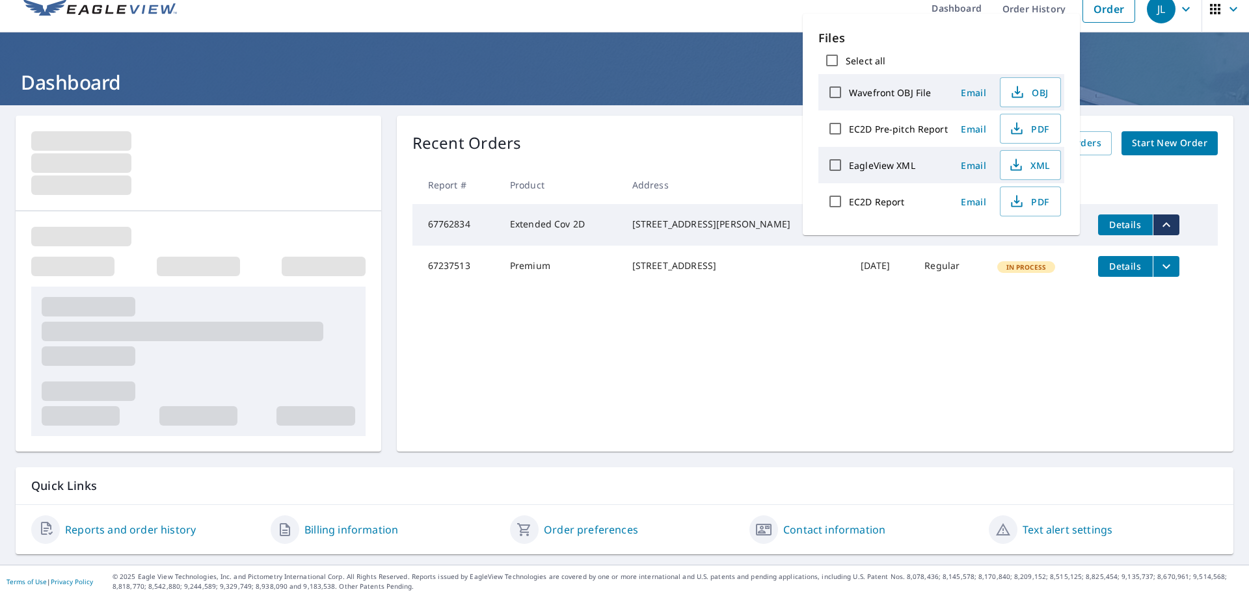
click at [1106, 226] on span "Details" at bounding box center [1125, 225] width 39 height 12
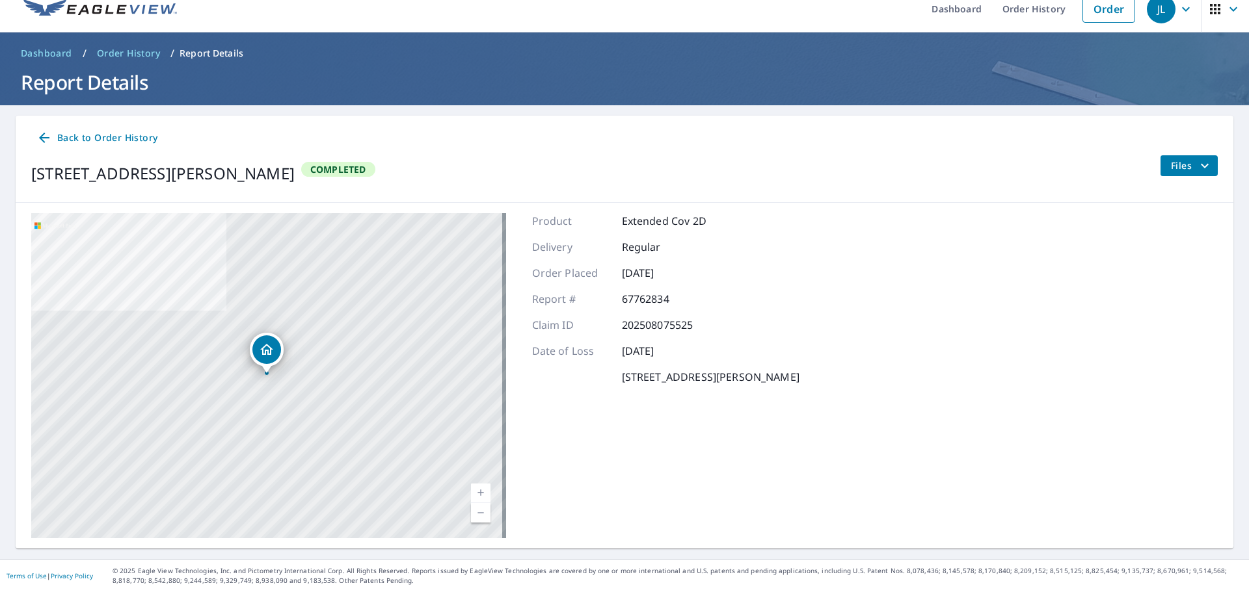
click at [265, 352] on icon "Dropped pin, building 1, Residential property, 3833 PARKHILL ST SW CALGARY, AB …" at bounding box center [266, 349] width 13 height 11
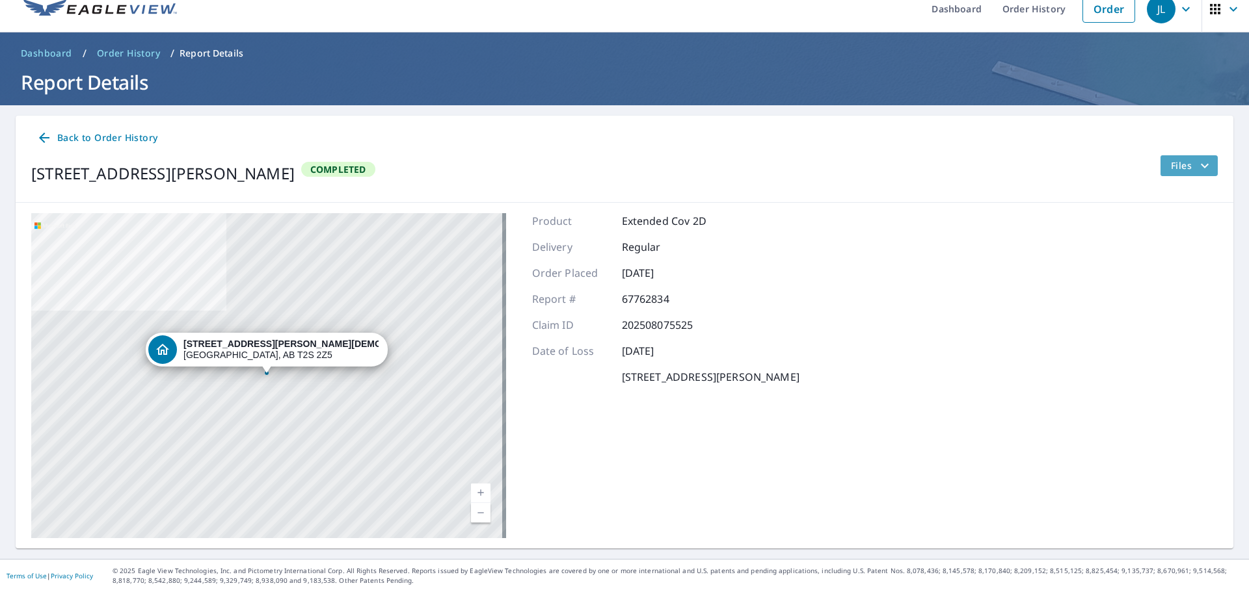
click at [1186, 172] on span "Files" at bounding box center [1192, 166] width 42 height 16
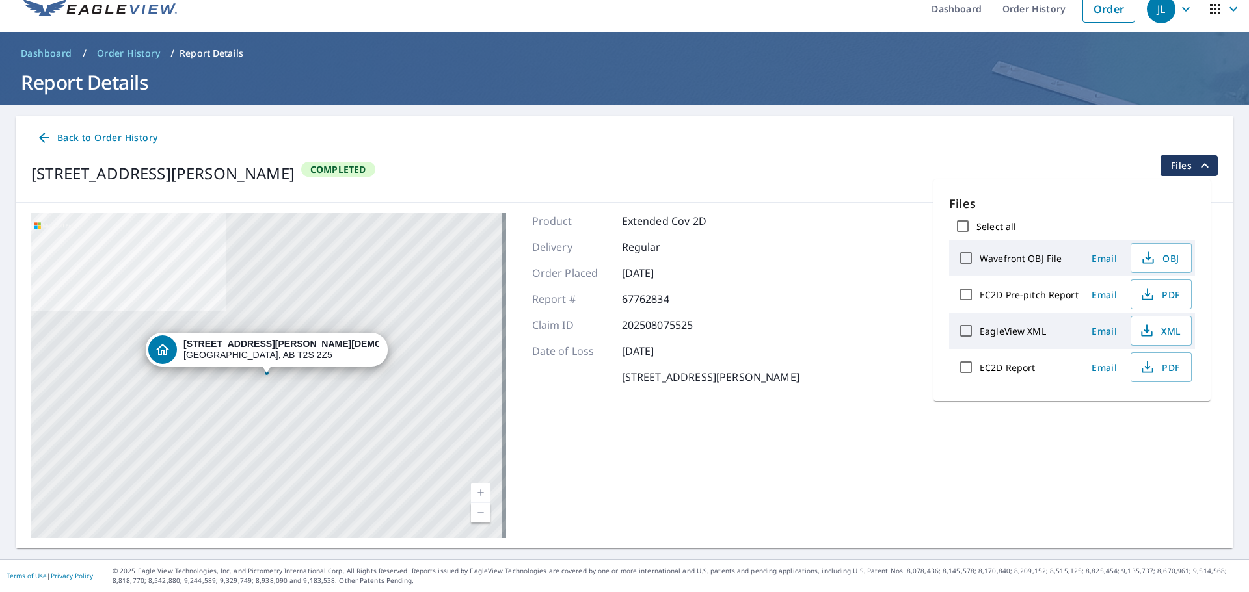
click at [964, 231] on input "Select all" at bounding box center [962, 226] width 27 height 27
checkbox input "true"
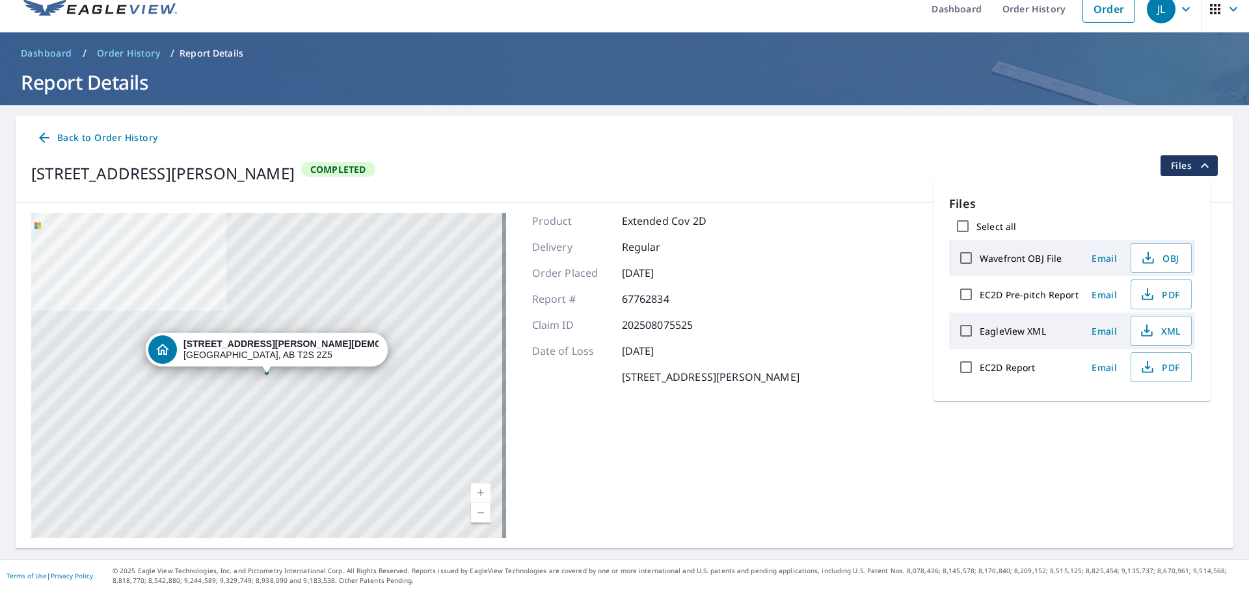
checkbox input "true"
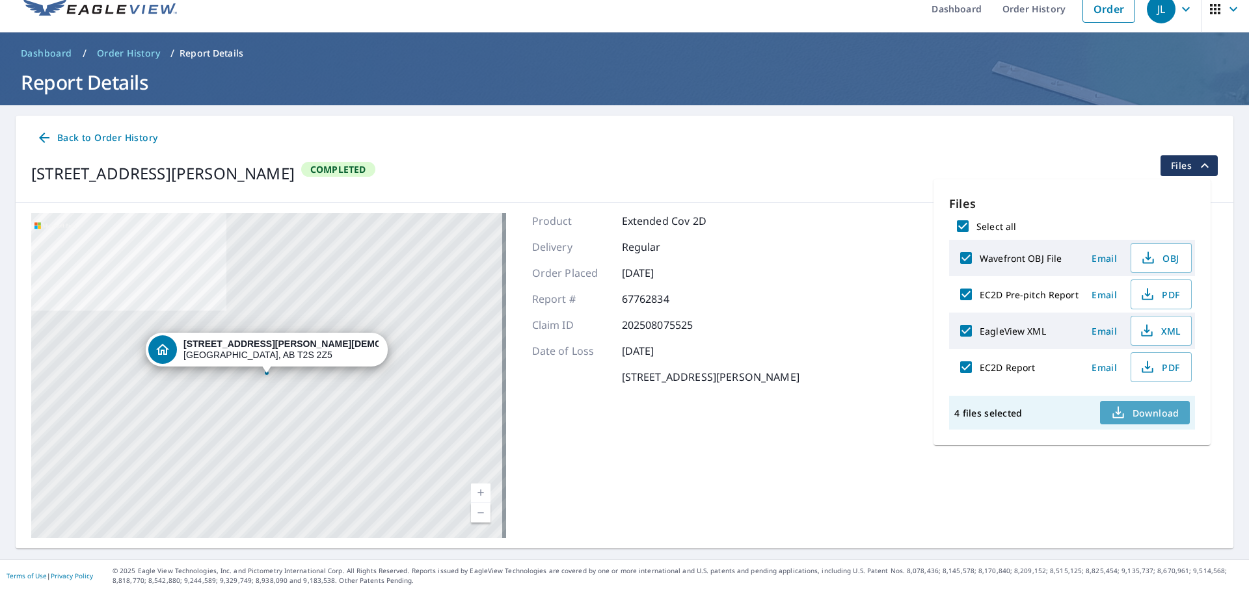
click at [1159, 414] on span "Download" at bounding box center [1144, 413] width 69 height 16
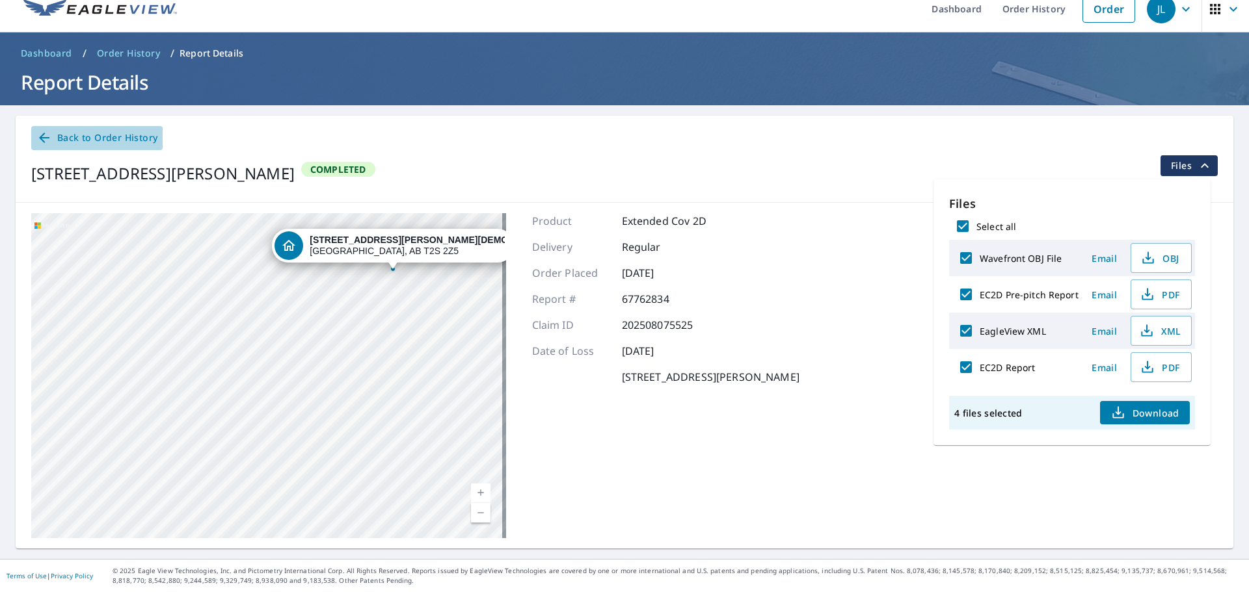
click at [49, 129] on link "Back to Order History" at bounding box center [96, 138] width 131 height 24
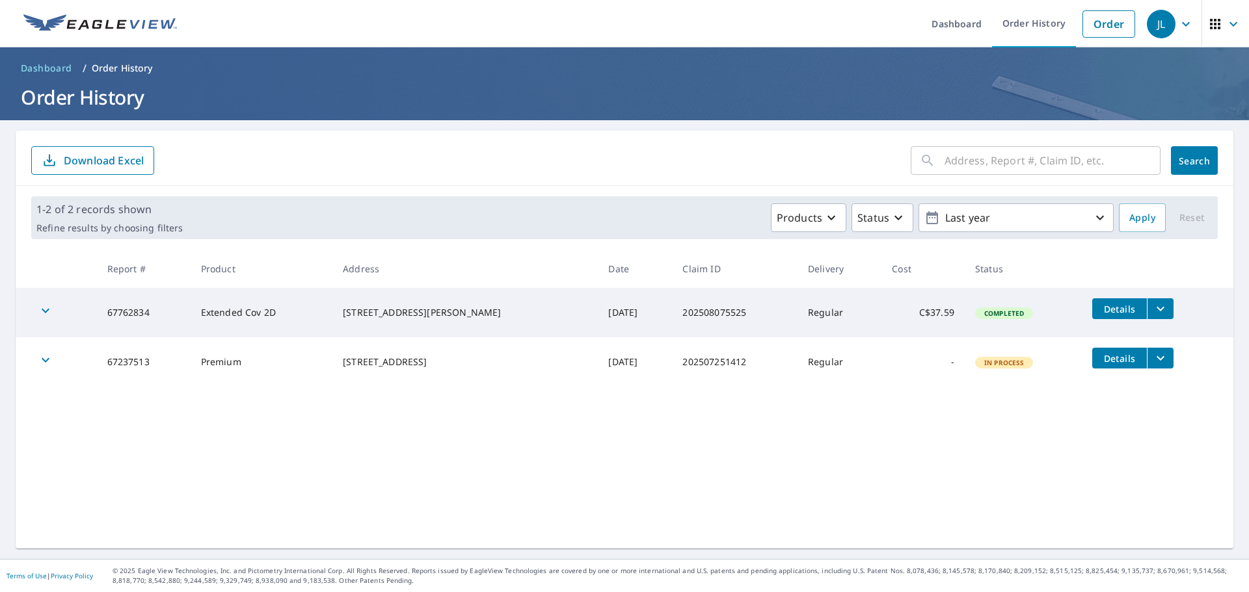
click at [37, 304] on div "button" at bounding box center [45, 313] width 29 height 29
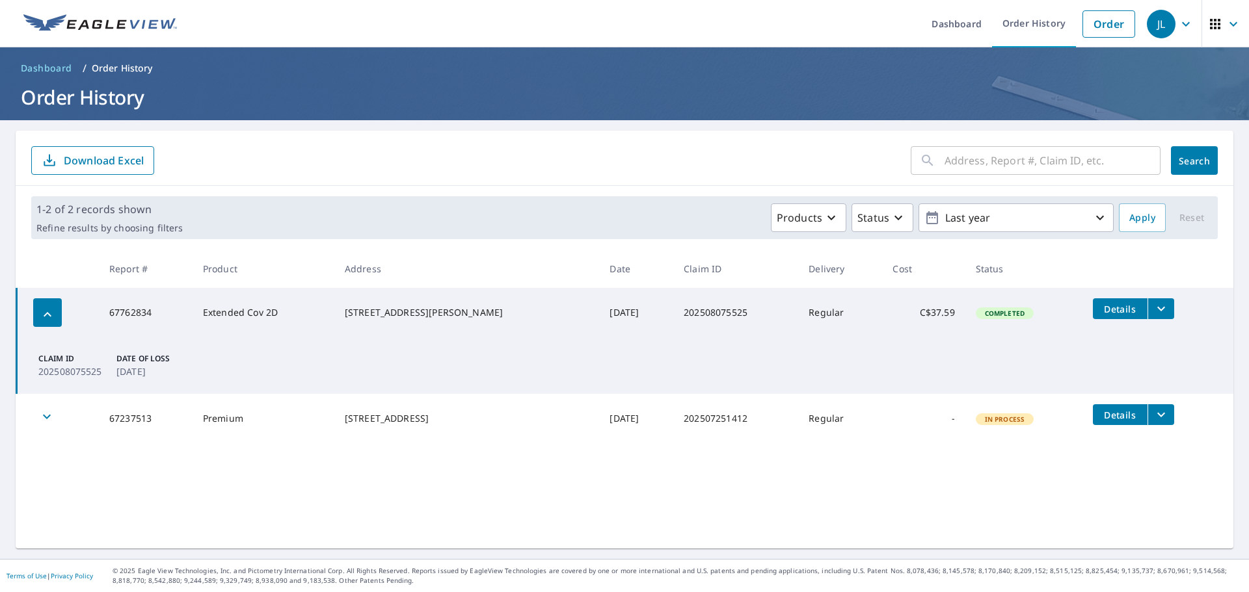
click at [1102, 297] on td "Details" at bounding box center [1157, 309] width 151 height 42
click at [1102, 304] on span "Details" at bounding box center [1119, 309] width 39 height 12
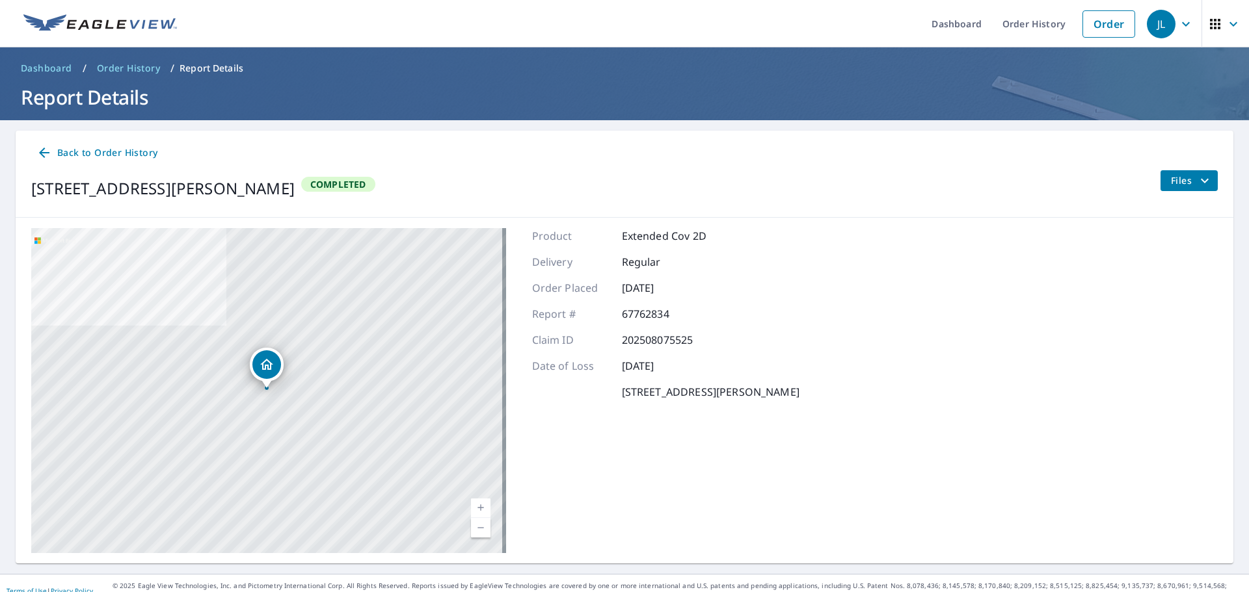
click at [1225, 20] on icon "button" at bounding box center [1233, 24] width 16 height 16
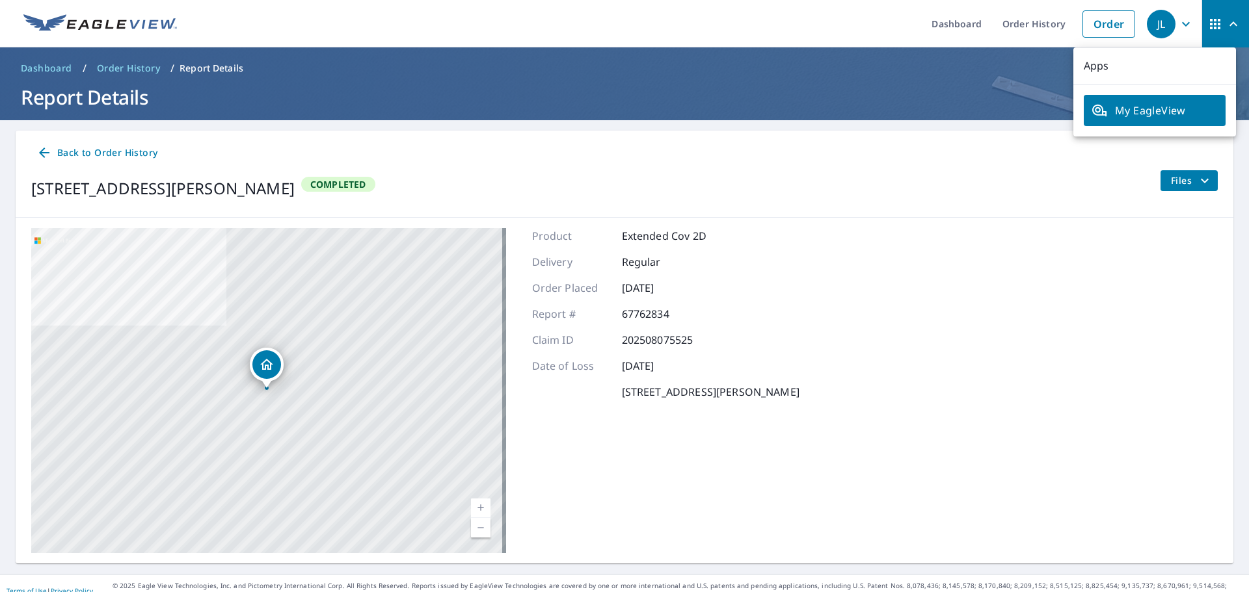
click at [1145, 118] on link "My EagleView" at bounding box center [1154, 110] width 142 height 31
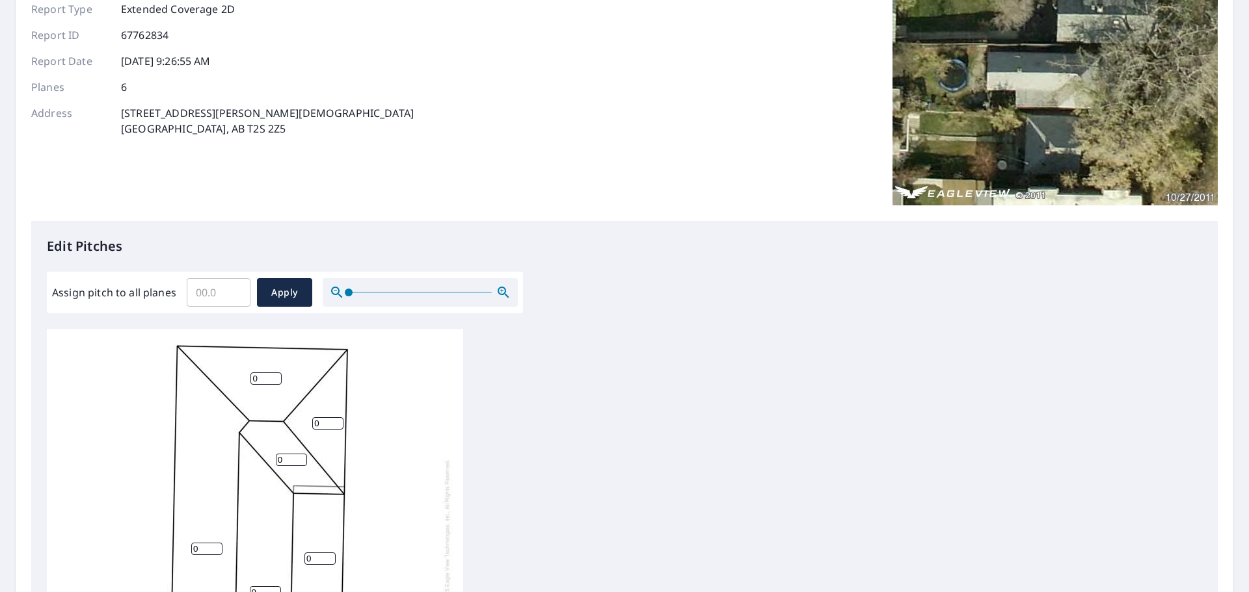
scroll to position [130, 0]
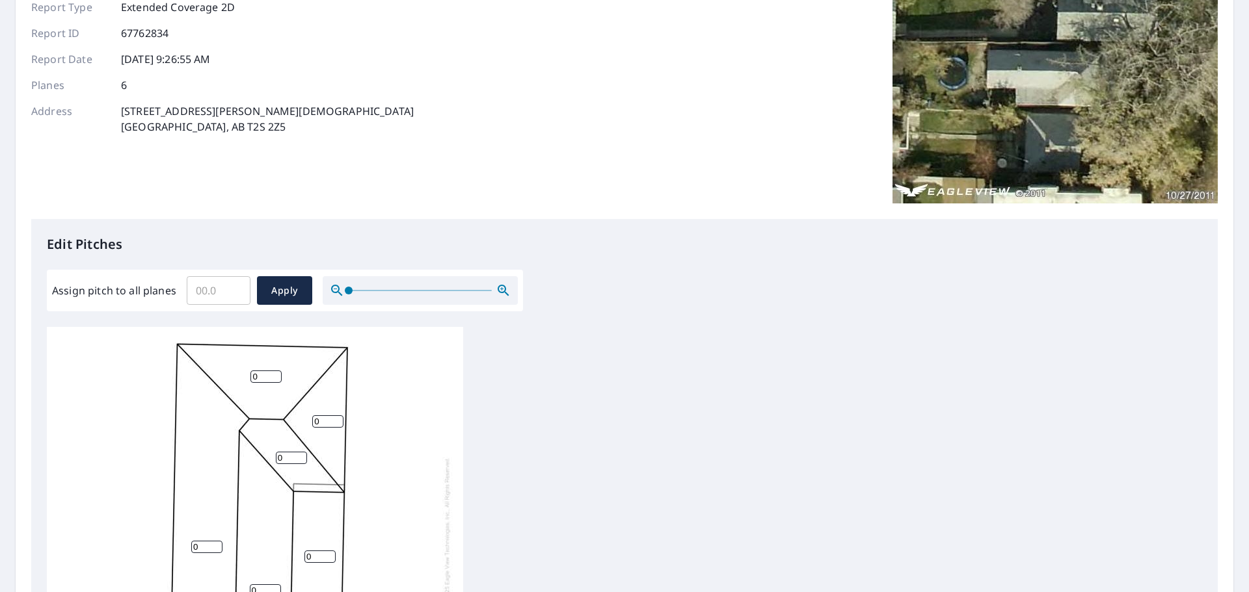
click at [417, 289] on div at bounding box center [420, 290] width 195 height 29
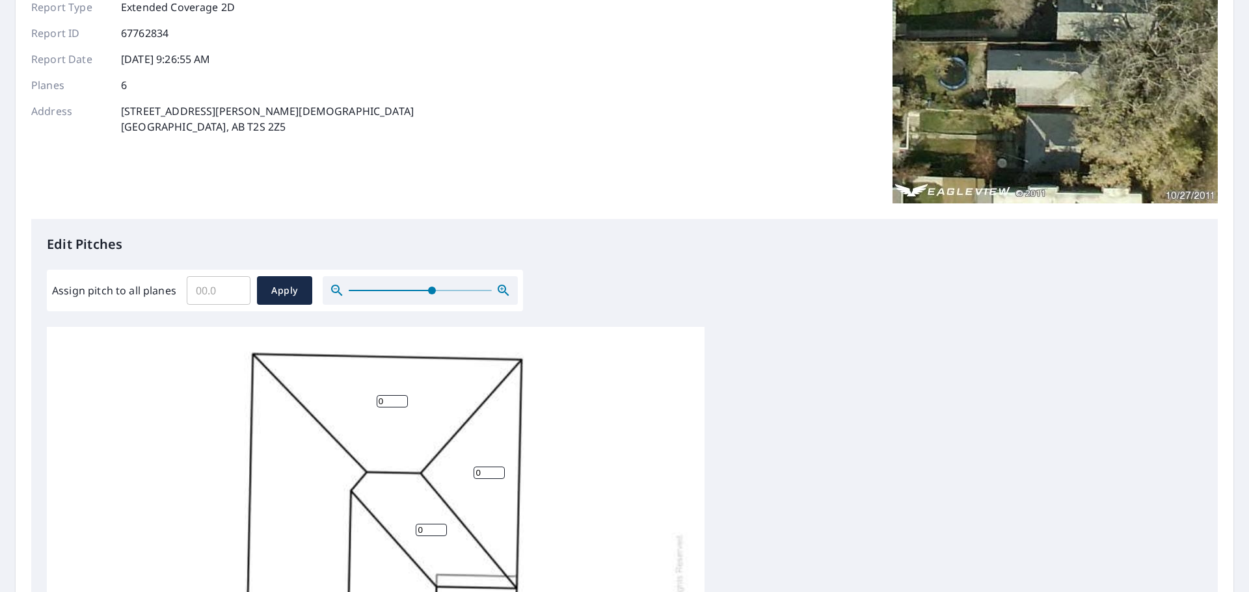
drag, startPoint x: 345, startPoint y: 289, endPoint x: 431, endPoint y: 294, distance: 86.0
click at [431, 294] on span at bounding box center [432, 291] width 8 height 8
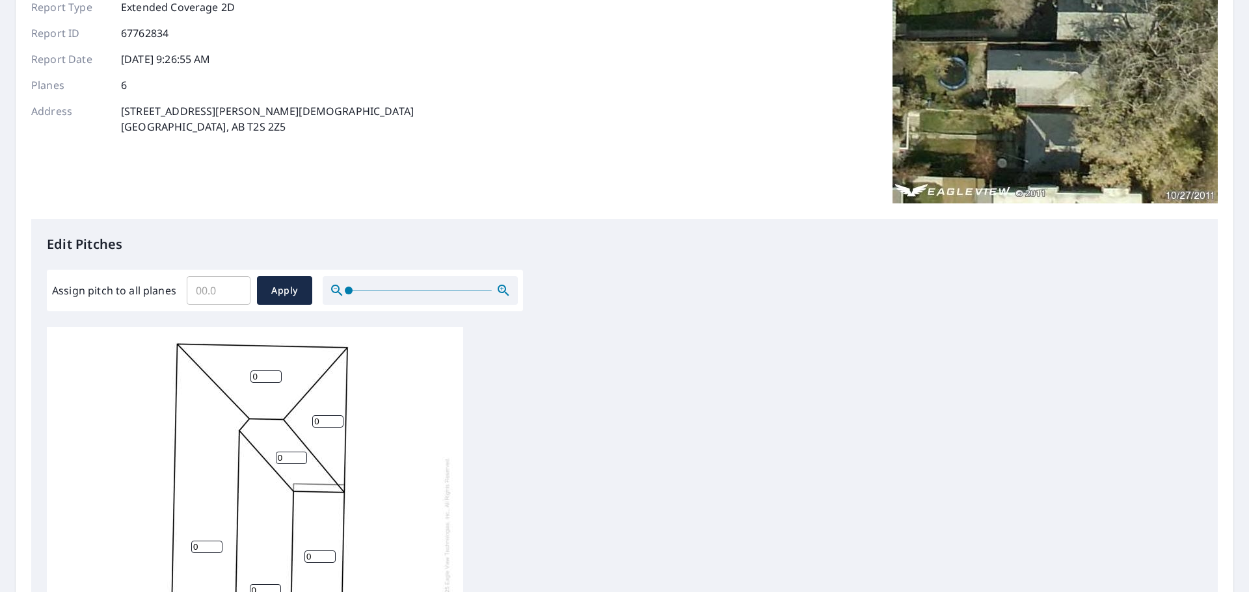
drag, startPoint x: 431, startPoint y: 294, endPoint x: 339, endPoint y: 299, distance: 91.8
click at [345, 295] on span at bounding box center [349, 291] width 8 height 8
click at [728, 375] on div "0 0 0 0 0 0" at bounding box center [624, 531] width 1155 height 408
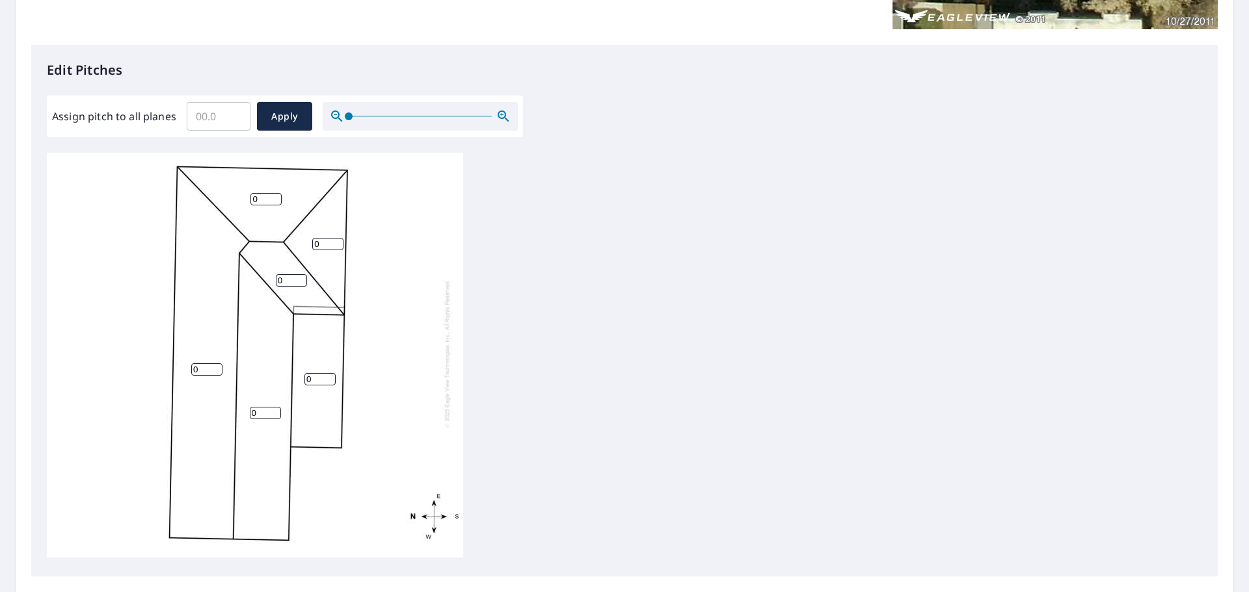
scroll to position [437, 0]
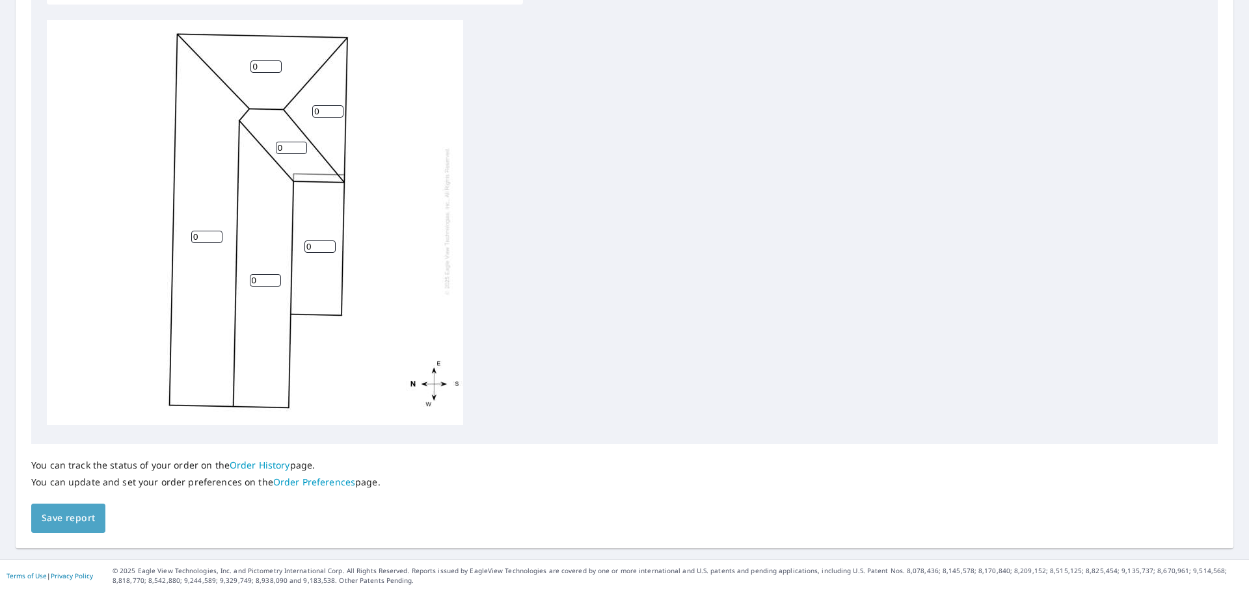
click at [89, 518] on span "Save report" at bounding box center [68, 519] width 53 height 16
click at [279, 196] on div "0 0 0 0 0 0" at bounding box center [255, 222] width 416 height 408
drag, startPoint x: 328, startPoint y: 403, endPoint x: 133, endPoint y: 109, distance: 351.9
click at [110, 96] on div "0 0 0 0 0 0" at bounding box center [255, 222] width 416 height 408
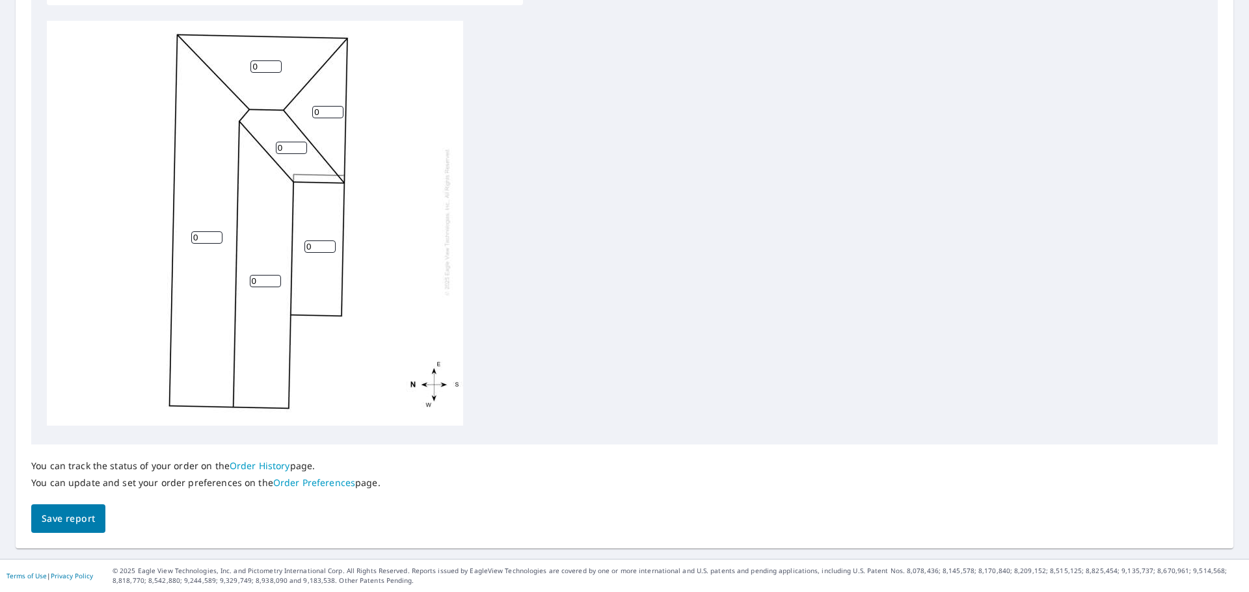
click at [247, 111] on div "0 0 0 0 0 0" at bounding box center [255, 222] width 416 height 408
click at [248, 111] on div "0 0 0 0 0 0" at bounding box center [255, 222] width 416 height 408
click at [260, 71] on input "0" at bounding box center [265, 70] width 31 height 12
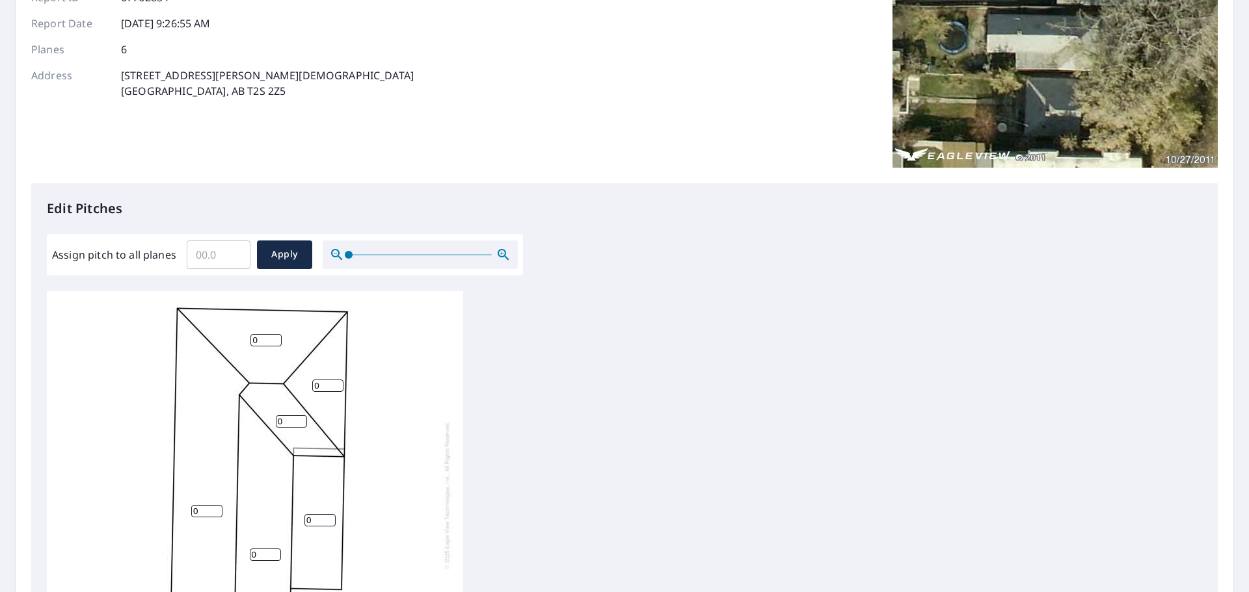
scroll to position [224, 0]
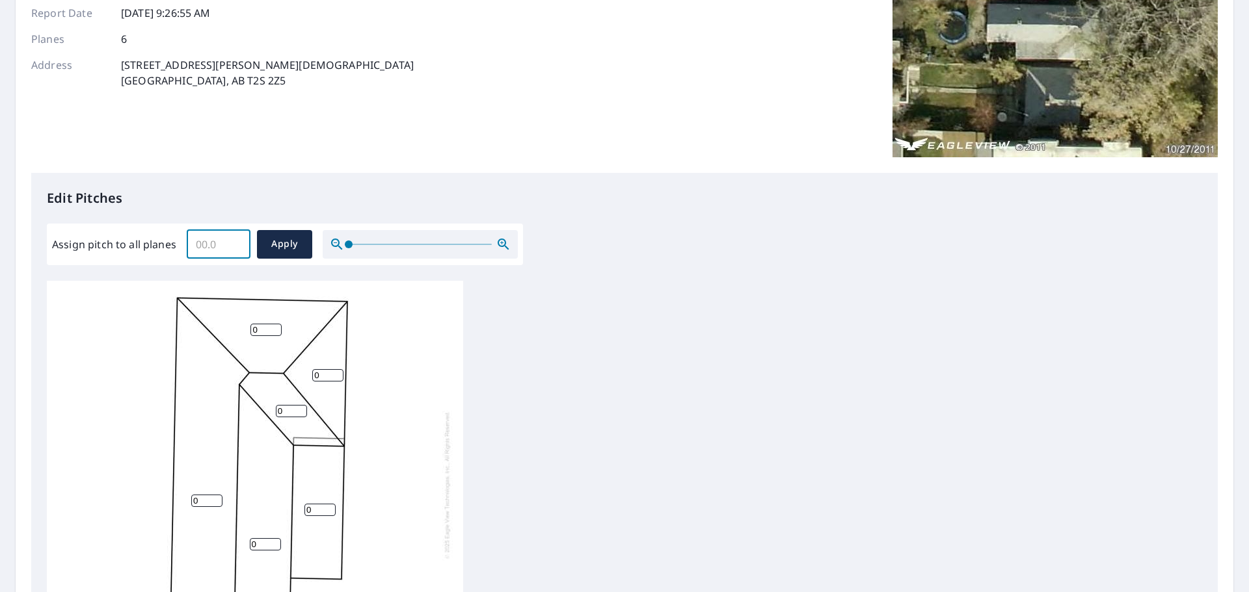
click at [215, 243] on input "Assign pitch to all planes" at bounding box center [219, 244] width 64 height 36
type input "4"
click at [271, 233] on button "Apply" at bounding box center [284, 244] width 55 height 29
type input "4"
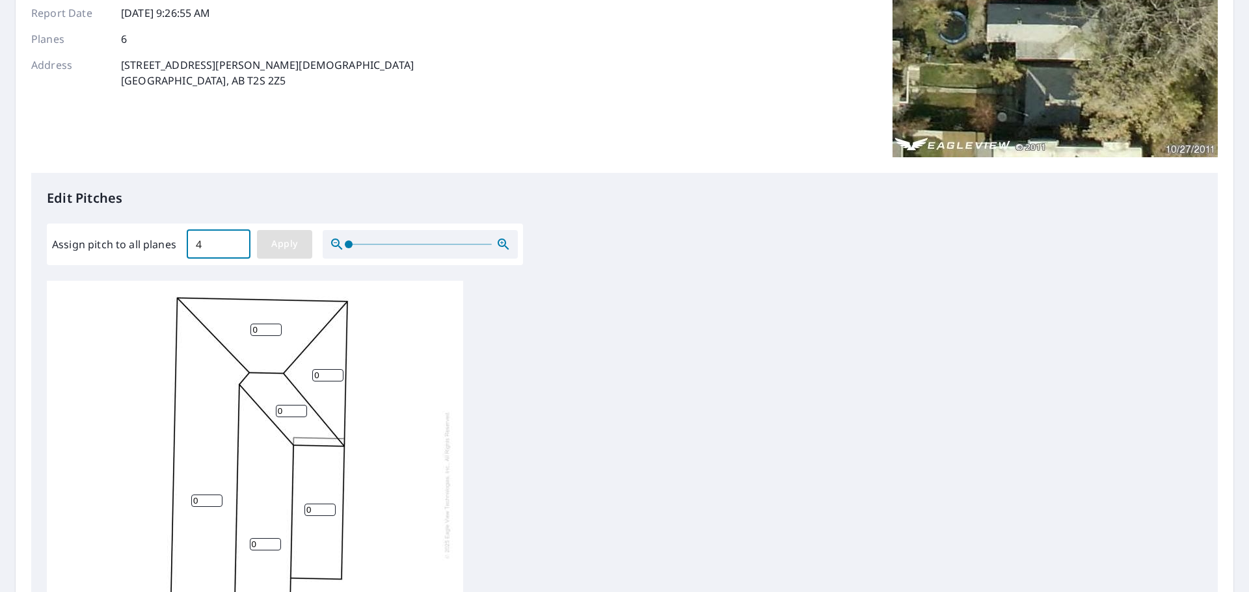
type input "4"
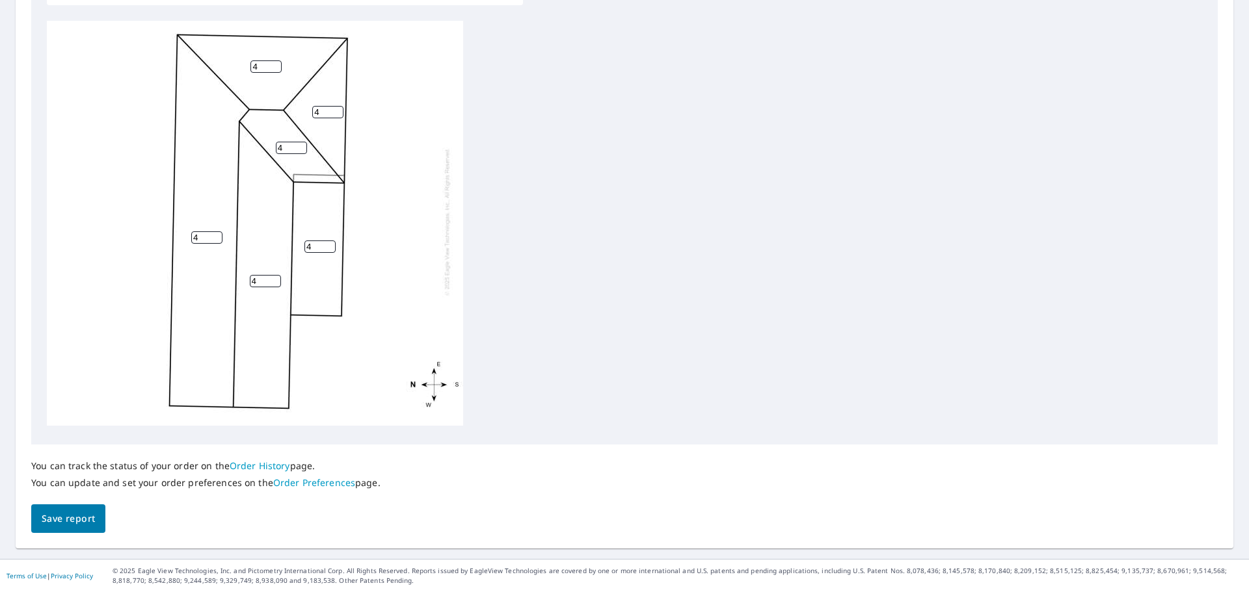
click at [78, 516] on span "Save report" at bounding box center [68, 519] width 53 height 16
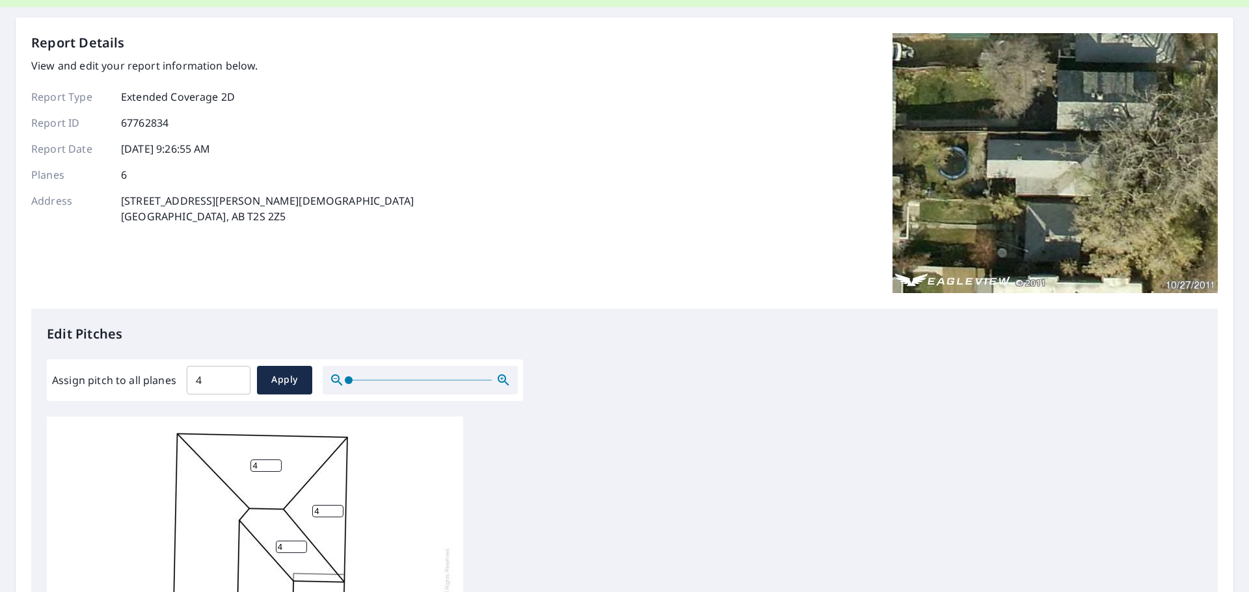
scroll to position [0, 0]
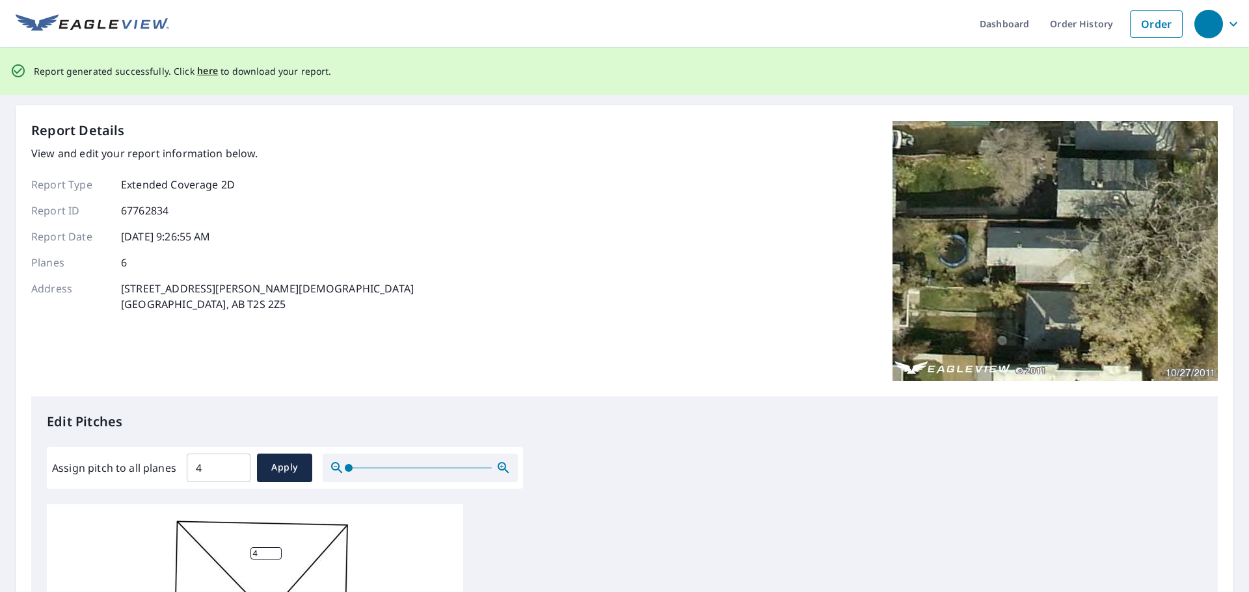
click at [468, 172] on div "Report Details View and edit your report information below. Report Type Extende…" at bounding box center [624, 259] width 1186 height 276
click at [200, 68] on span "here" at bounding box center [207, 71] width 21 height 16
click at [516, 155] on div "Report Details View and edit your report information below. Report Type Extende…" at bounding box center [624, 259] width 1186 height 276
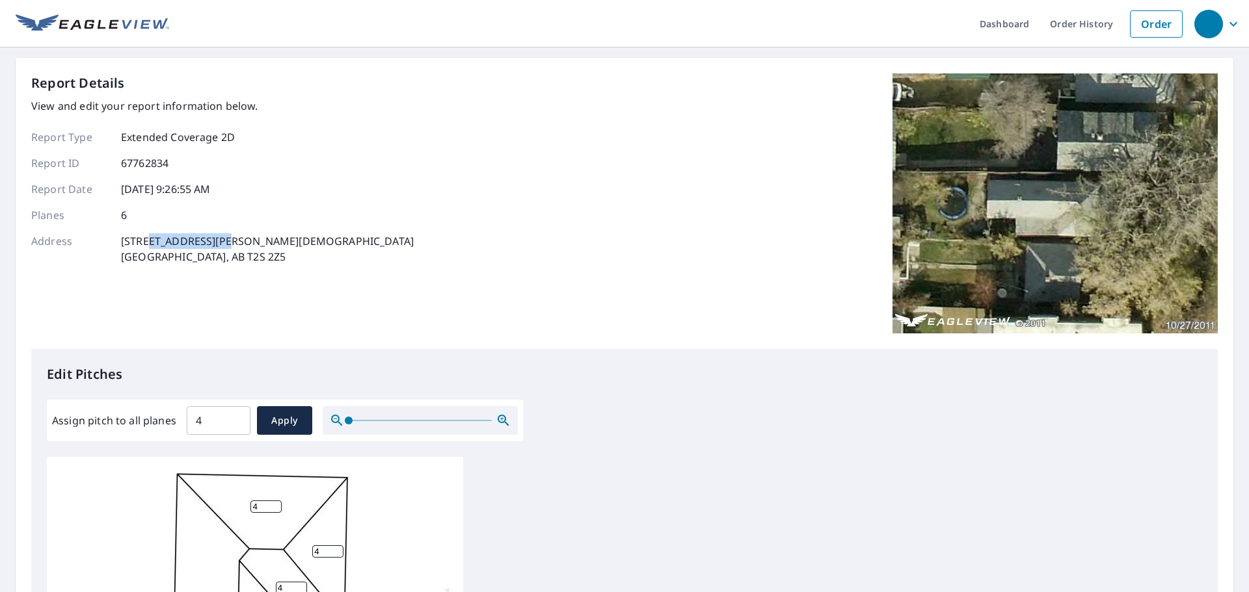
drag, startPoint x: 232, startPoint y: 240, endPoint x: 146, endPoint y: 256, distance: 87.4
click at [146, 256] on div "Address 3833 PARKHILL ST SW CALGARY, AB T2S 2Z5" at bounding box center [222, 248] width 382 height 31
click at [259, 273] on div "Report Details View and edit your report information below. Report Type Extende…" at bounding box center [624, 211] width 1186 height 276
drag, startPoint x: 241, startPoint y: 240, endPoint x: 116, endPoint y: 237, distance: 124.9
click at [116, 237] on div "Address 3833 PARKHILL ST SW CALGARY, AB T2S 2Z5" at bounding box center [222, 248] width 382 height 31
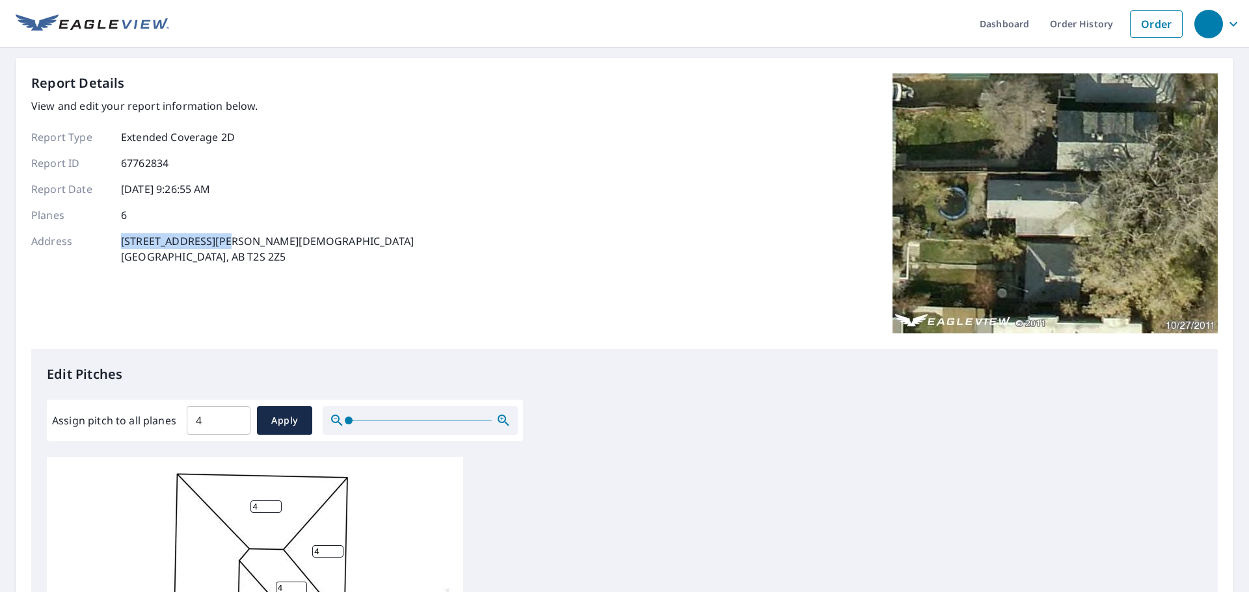
copy p "3833 PARKHILL ST SW"
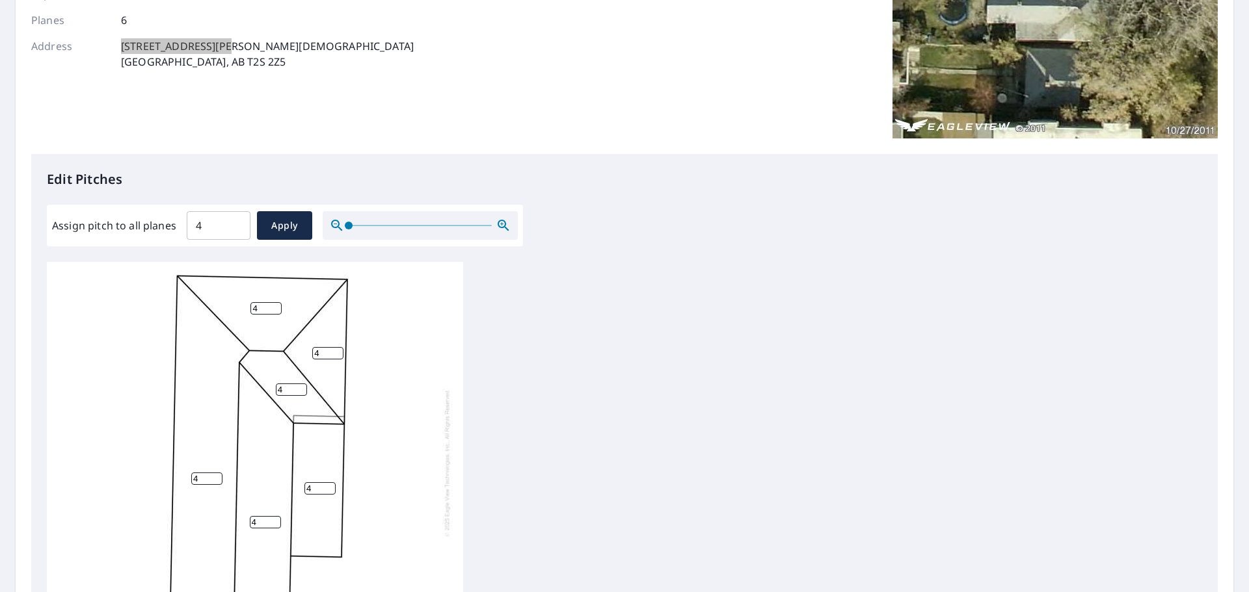
scroll to position [325, 0]
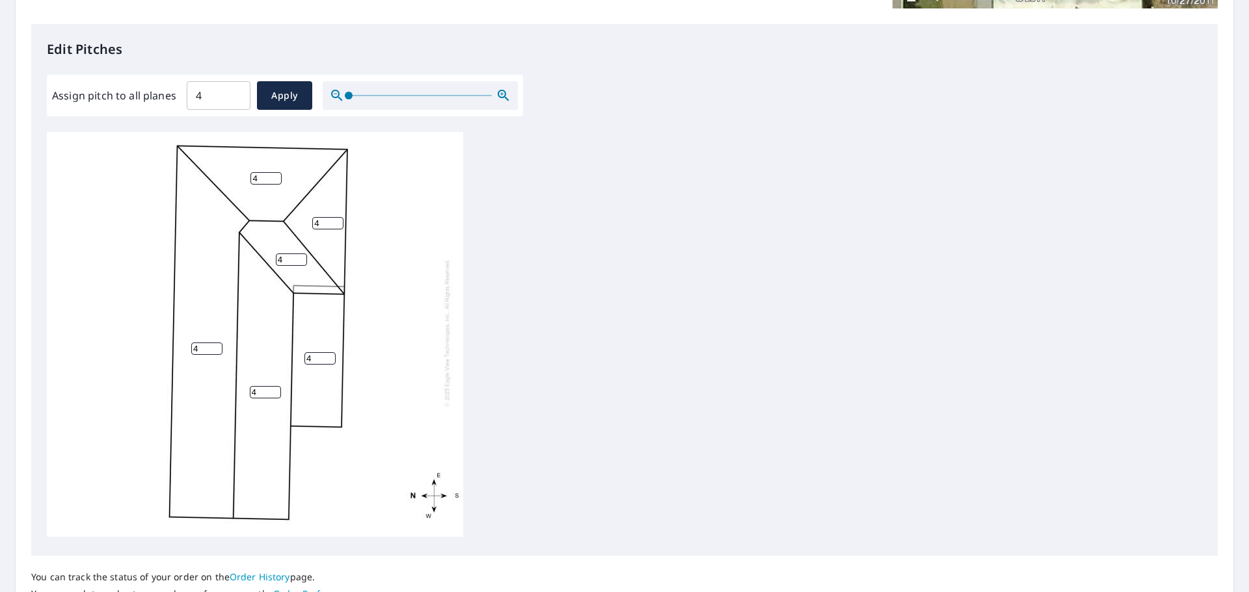
click at [219, 100] on input "4" at bounding box center [219, 95] width 64 height 36
drag, startPoint x: 194, startPoint y: 93, endPoint x: 70, endPoint y: 91, distance: 124.9
click at [88, 80] on div "Assign pitch to all planes 4 ​ Apply" at bounding box center [285, 96] width 476 height 42
type input "5"
click at [296, 94] on span "Apply" at bounding box center [284, 96] width 34 height 16
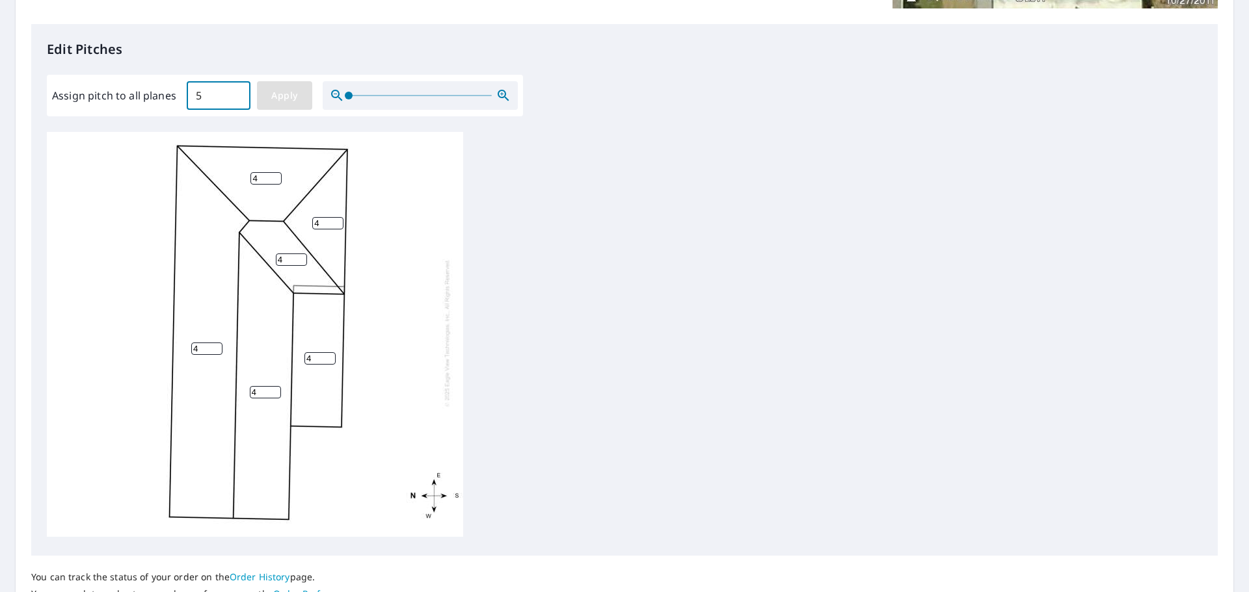
type input "5"
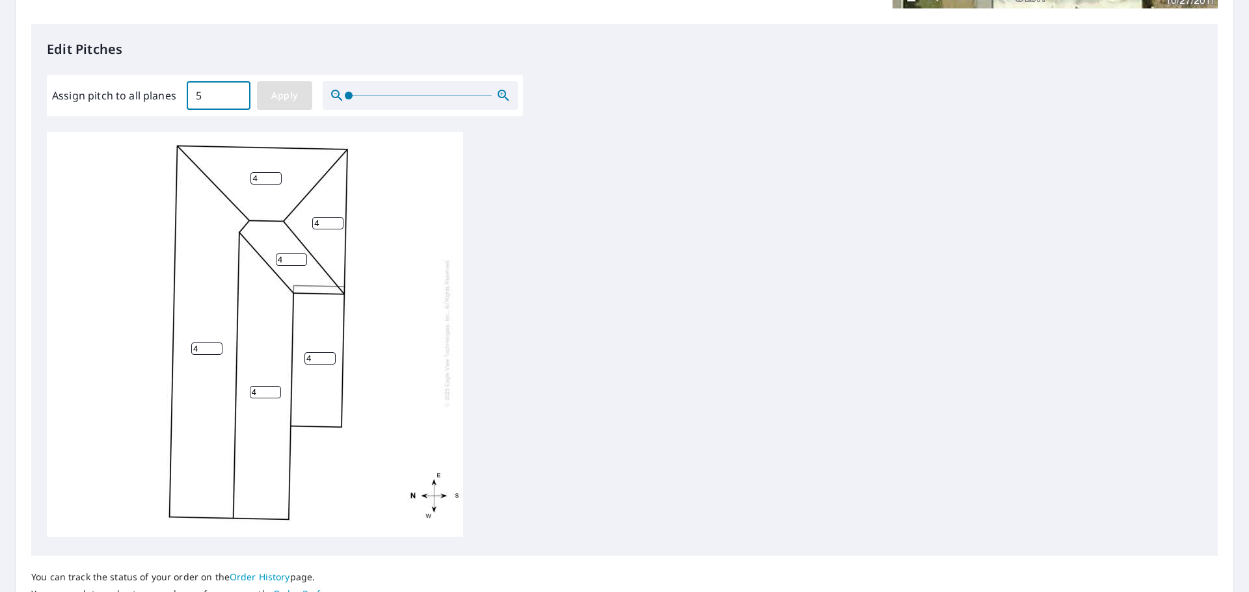
type input "5"
click at [287, 113] on div "Assign pitch to all planes 5 ​ Apply" at bounding box center [285, 96] width 476 height 42
click at [274, 86] on button "Apply" at bounding box center [284, 95] width 55 height 29
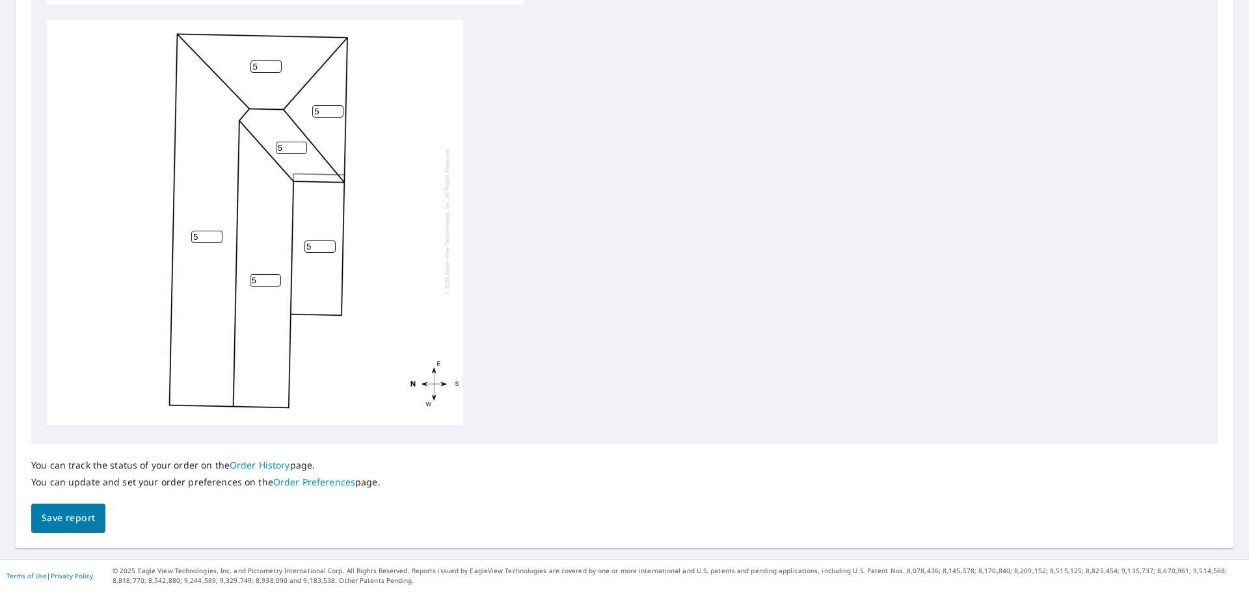
click at [71, 523] on span "Save report" at bounding box center [68, 519] width 53 height 16
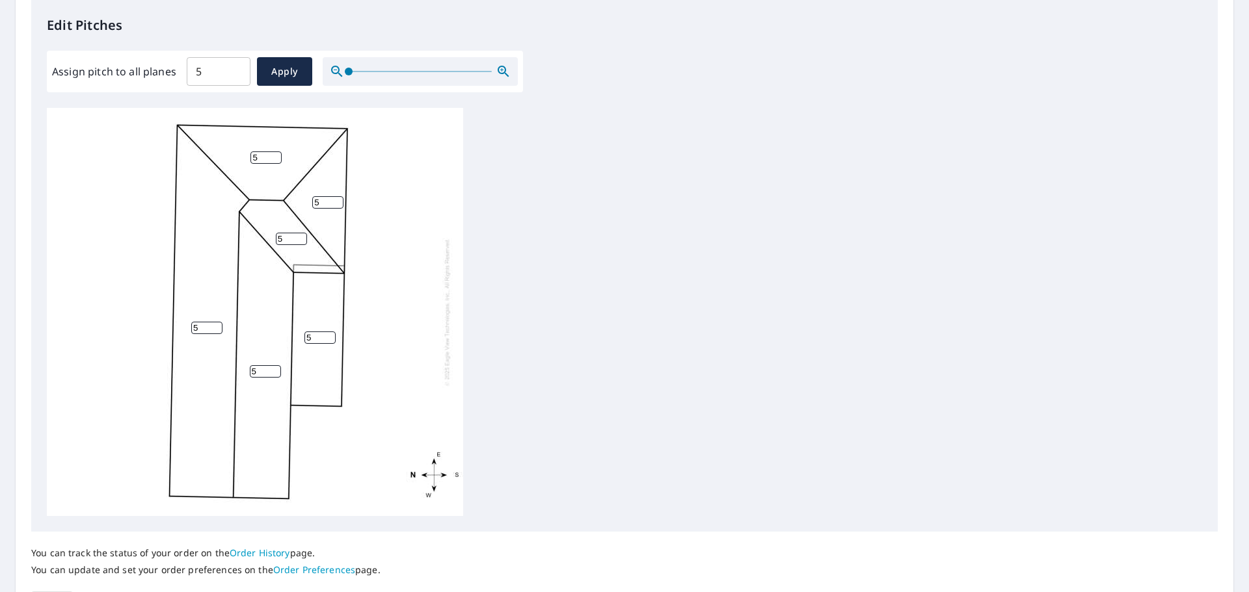
scroll to position [0, 0]
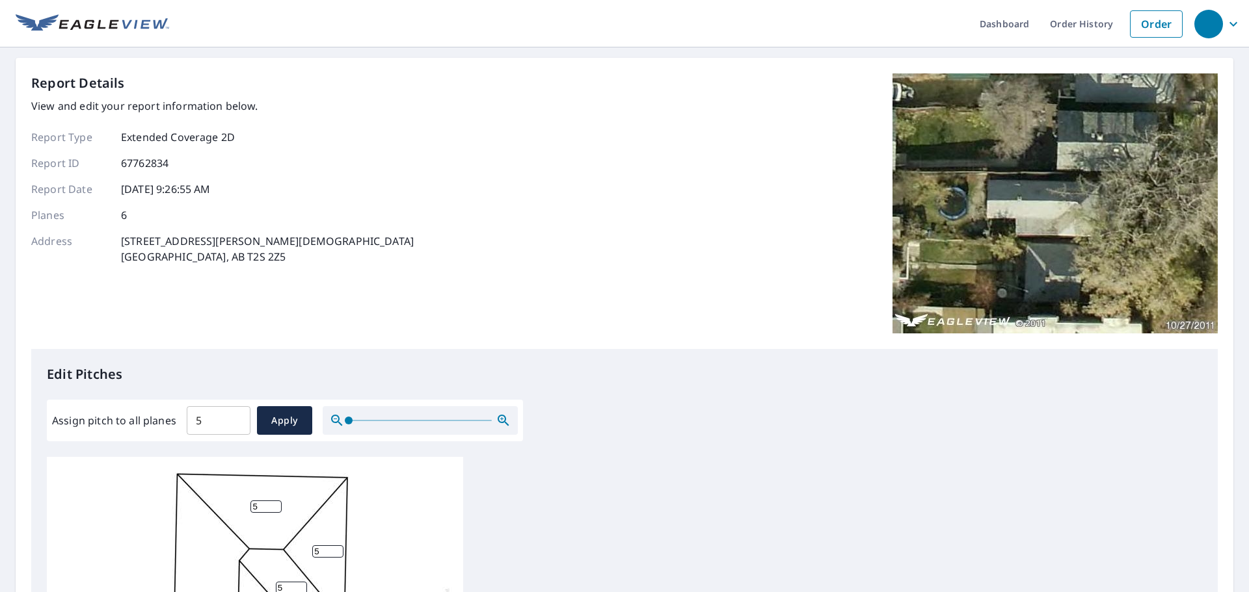
click at [584, 100] on div "Report Details View and edit your report information below. Report Type Extende…" at bounding box center [624, 211] width 1186 height 276
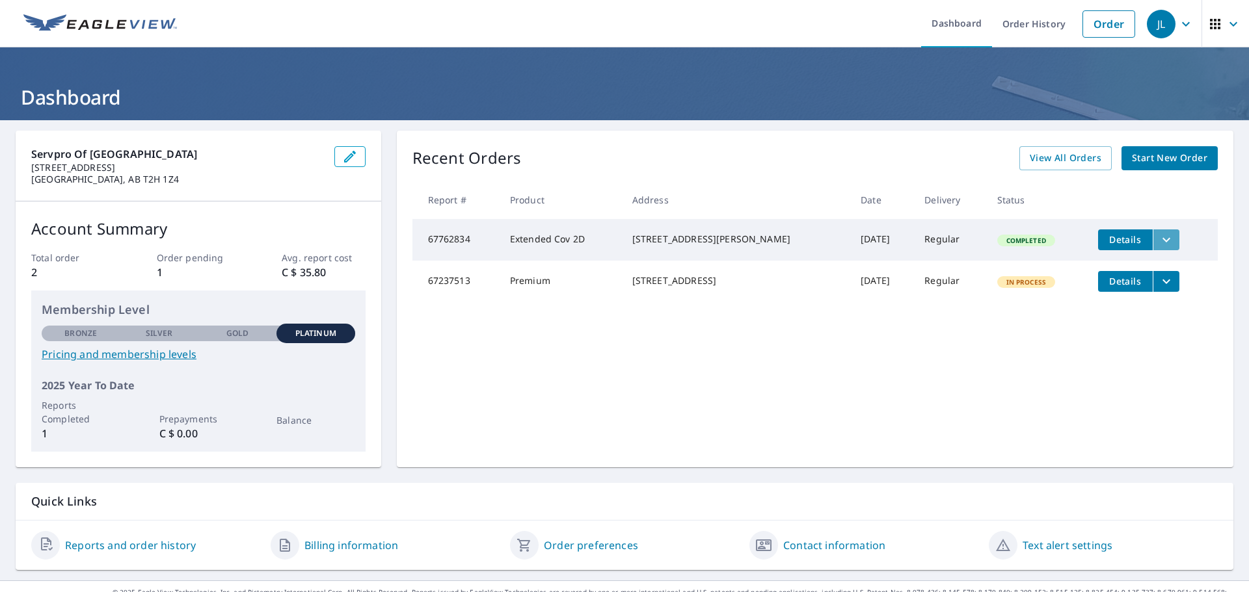
click at [1158, 241] on icon "filesDropdownBtn-67762834" at bounding box center [1166, 240] width 16 height 16
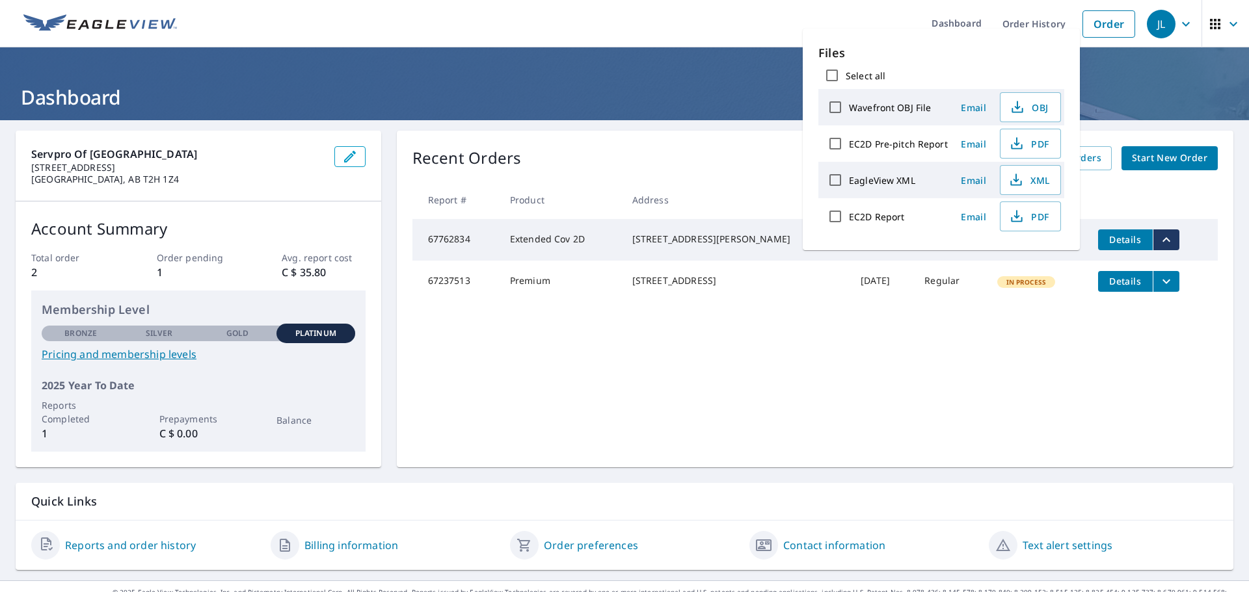
click at [991, 376] on div "Recent Orders View All Orders Start New Order Report # Product Address Date Del…" at bounding box center [815, 299] width 836 height 337
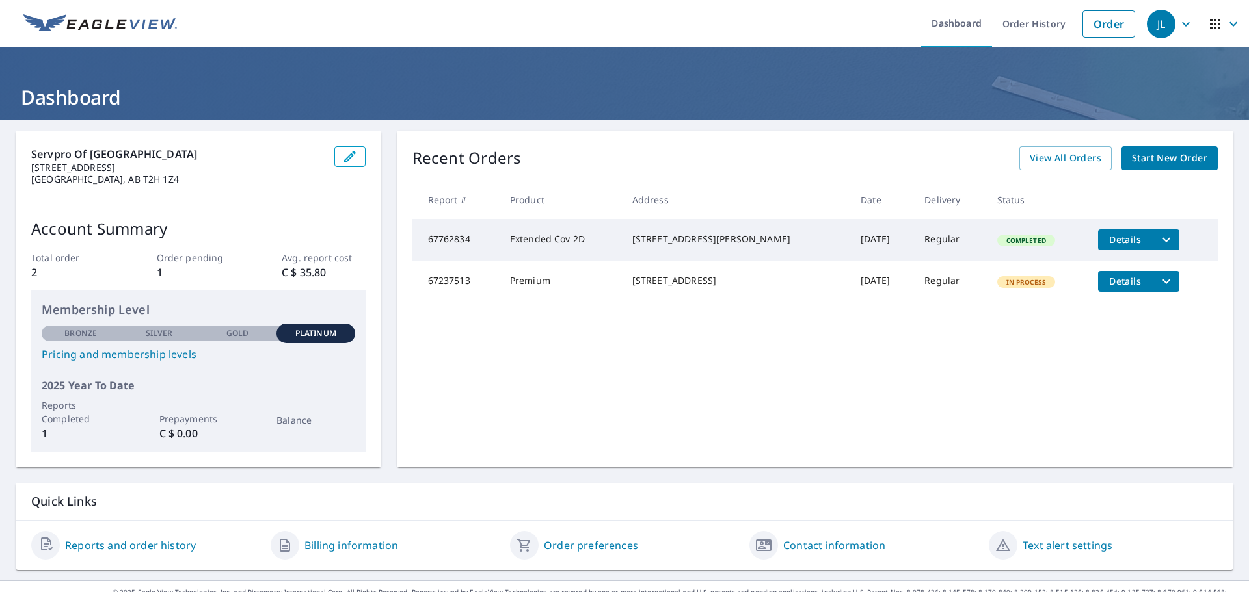
click at [1207, 22] on icon "button" at bounding box center [1215, 24] width 16 height 16
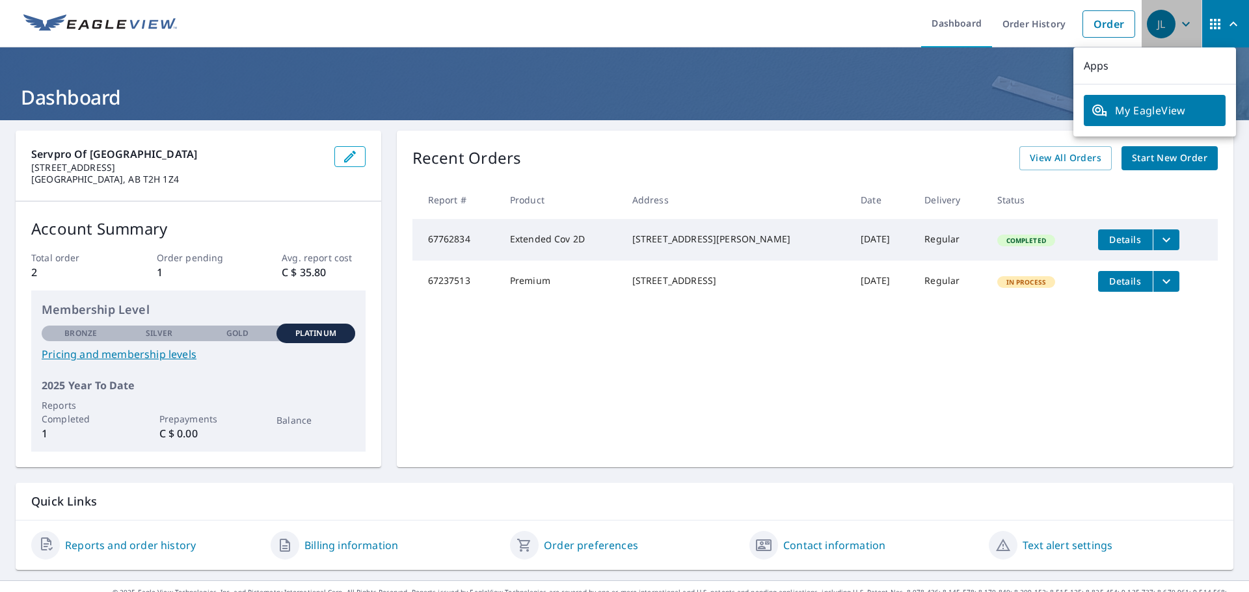
click at [1147, 26] on div "JL" at bounding box center [1161, 24] width 29 height 29
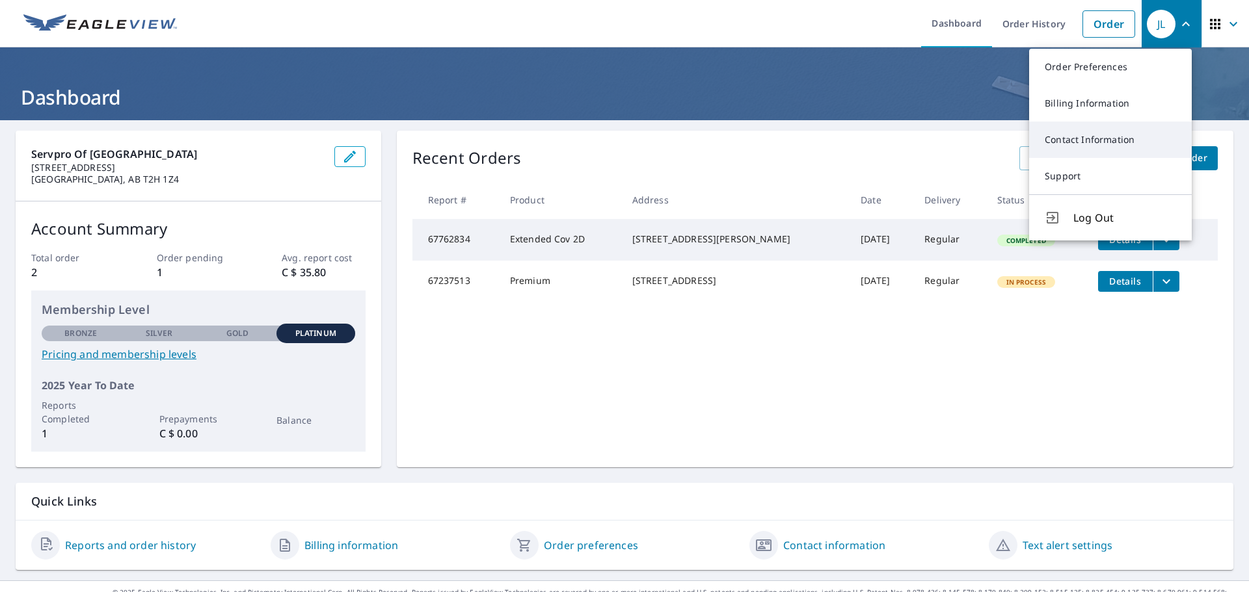
click at [1130, 135] on link "Contact Information" at bounding box center [1110, 140] width 163 height 36
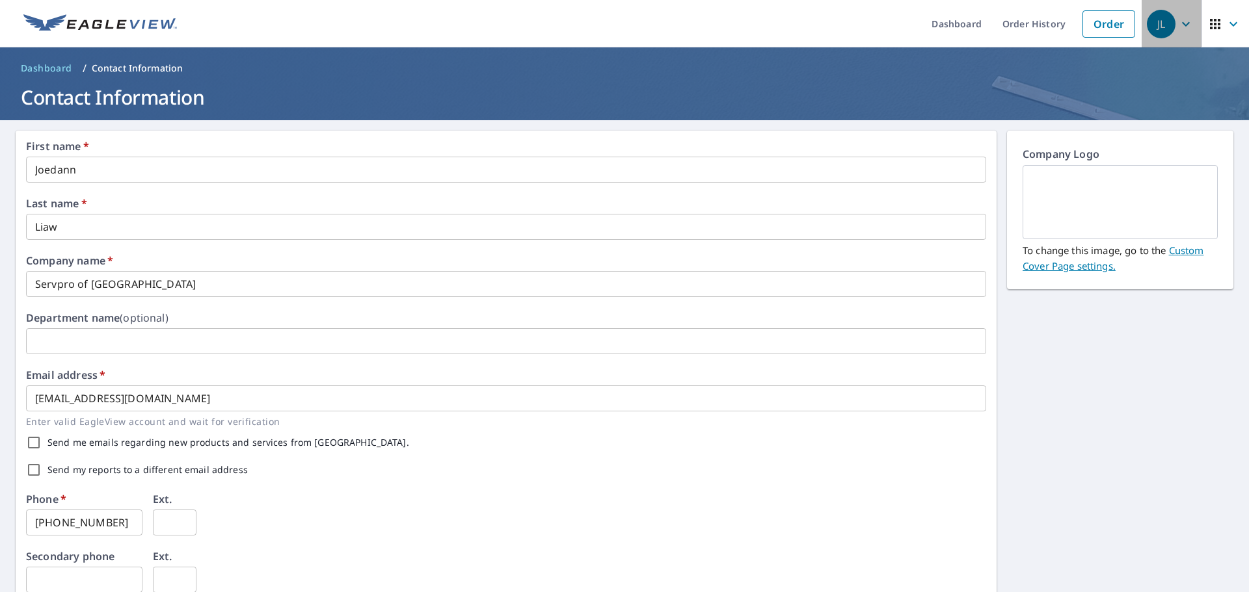
click at [1178, 20] on icon "button" at bounding box center [1186, 24] width 16 height 16
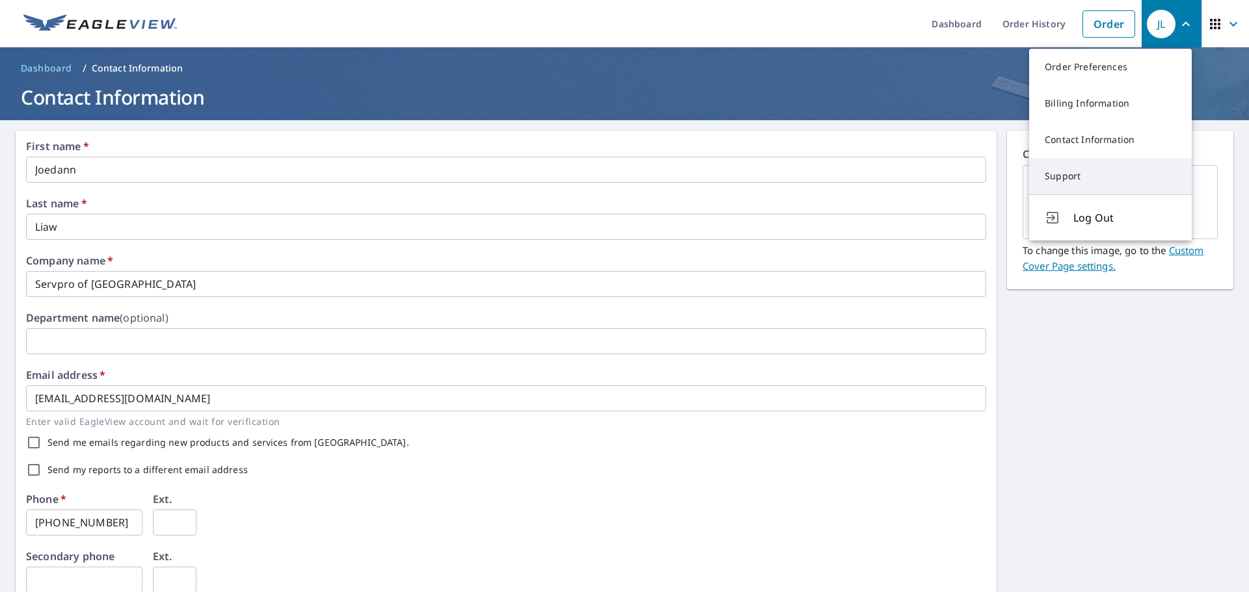
click at [1082, 180] on link "Support" at bounding box center [1110, 176] width 163 height 36
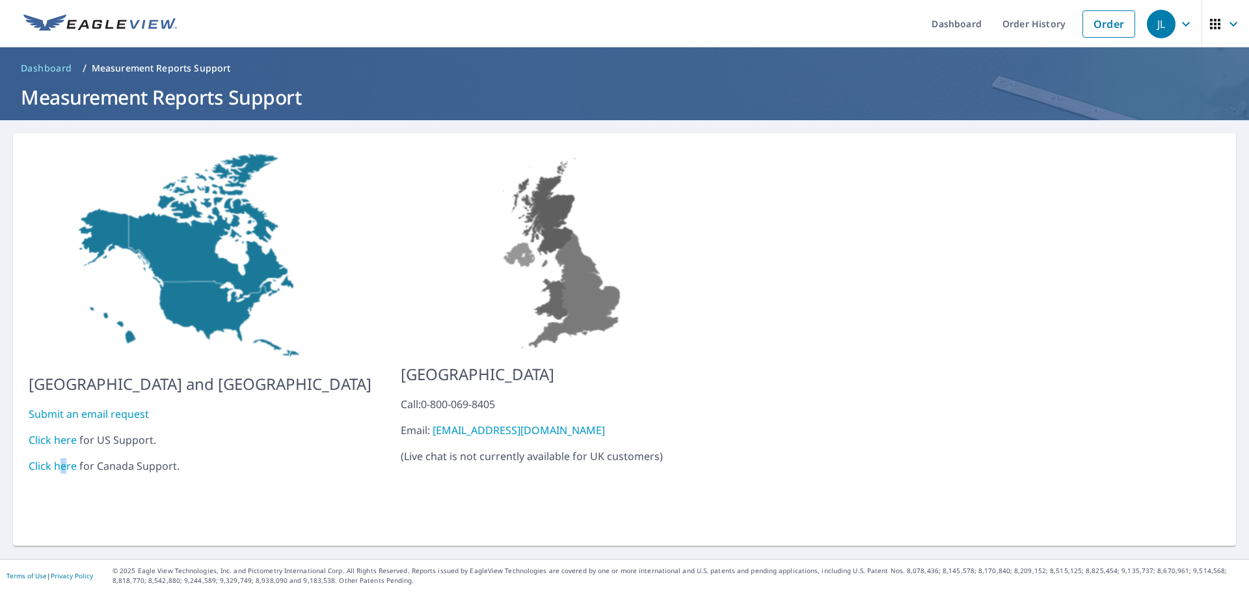
drag, startPoint x: 64, startPoint y: 444, endPoint x: 59, endPoint y: 451, distance: 8.3
click at [59, 449] on p "Submit an email request Click here for US Support. Click here for Canada Suppor…" at bounding box center [200, 440] width 343 height 68
click at [50, 460] on link "Click here" at bounding box center [53, 466] width 48 height 14
click at [976, 25] on link "Dashboard" at bounding box center [956, 23] width 71 height 47
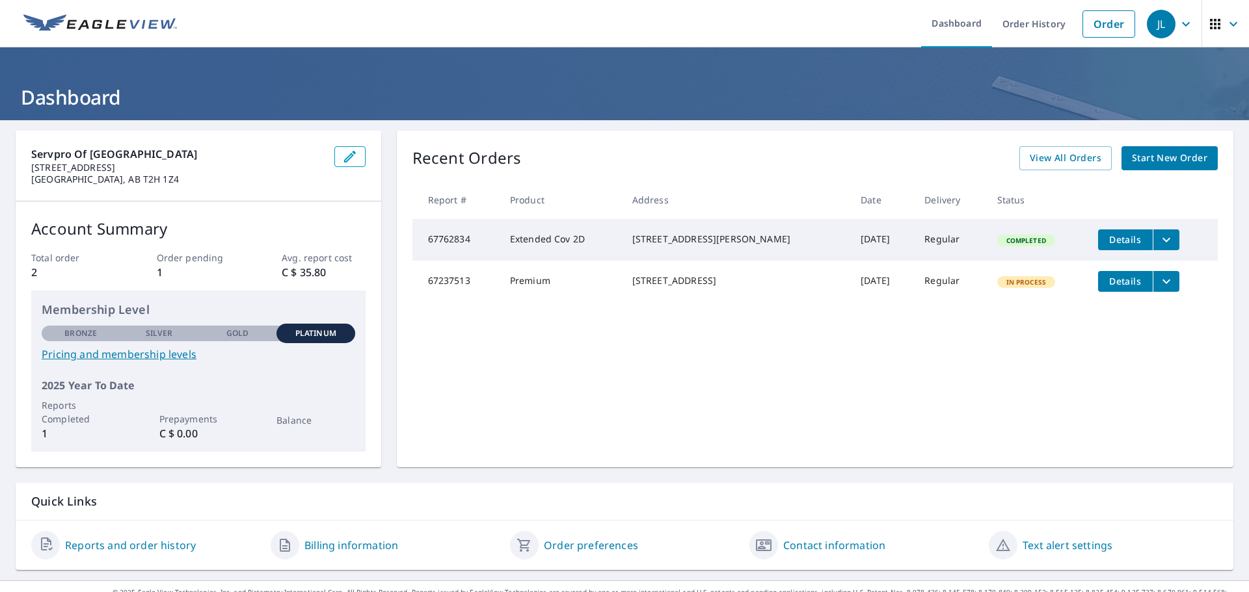
click at [1158, 232] on icon "filesDropdownBtn-67762834" at bounding box center [1166, 240] width 16 height 16
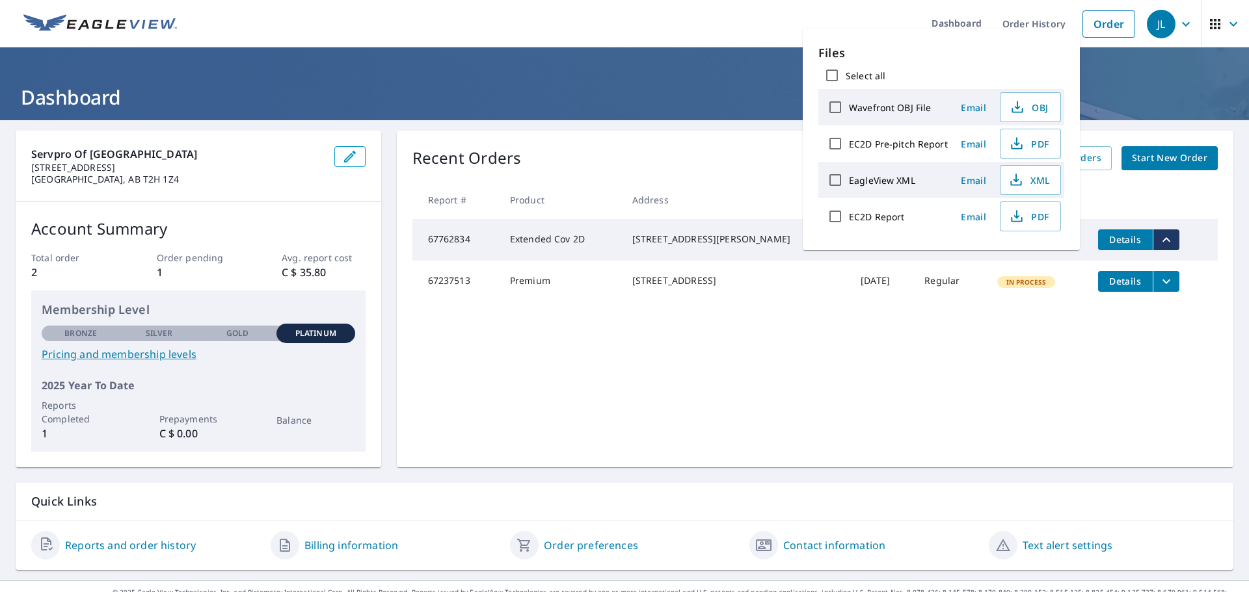
click at [832, 144] on input "EC2D Pre-pitch Report" at bounding box center [834, 143] width 27 height 27
checkbox input "true"
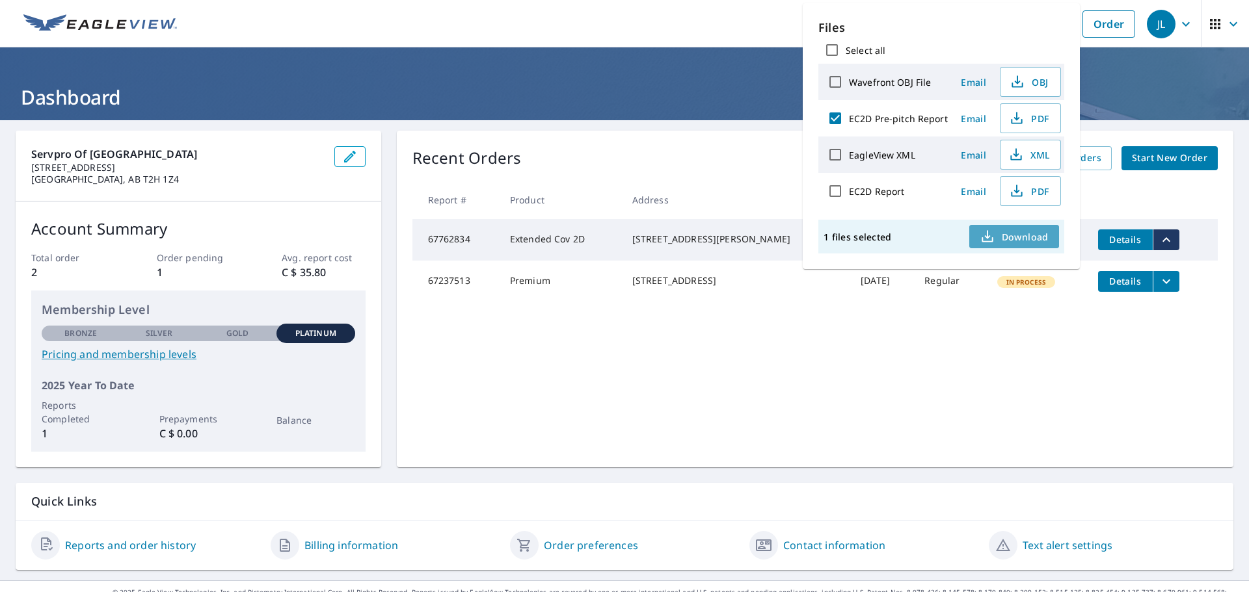
click at [1007, 235] on span "Download" at bounding box center [1013, 237] width 69 height 16
click at [883, 302] on td "Sep 02, 2025" at bounding box center [882, 282] width 64 height 42
